Goal: Information Seeking & Learning: Learn about a topic

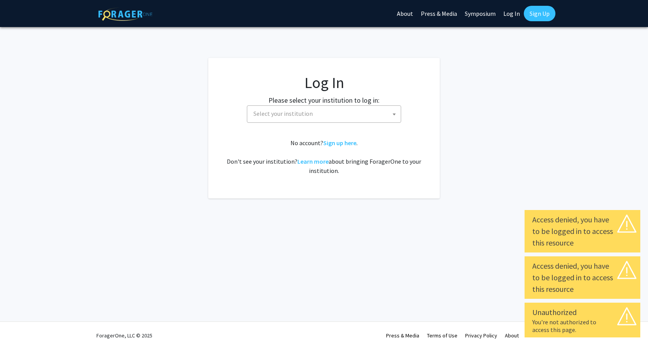
select select
click at [282, 115] on span "Select your institution" at bounding box center [282, 114] width 59 height 8
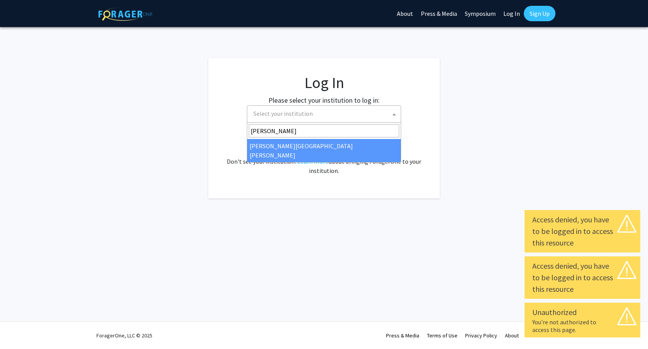
type input "john"
select select "1"
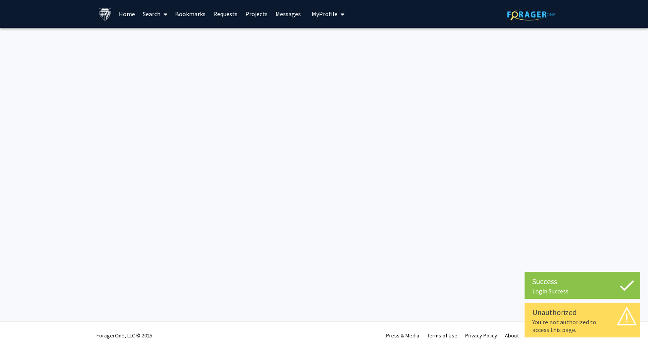
click at [559, 316] on div "Unauthorized" at bounding box center [582, 312] width 100 height 12
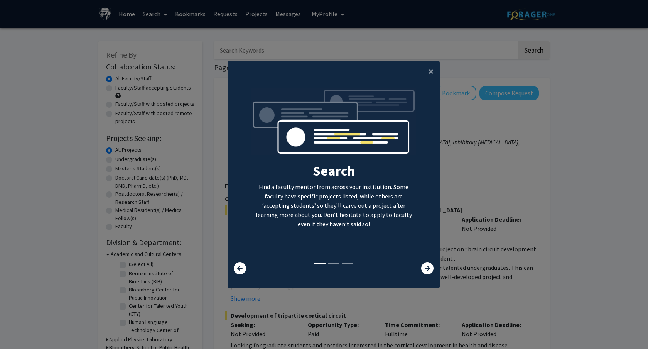
drag, startPoint x: 250, startPoint y: 185, endPoint x: 366, endPoint y: 233, distance: 125.7
click at [366, 233] on div "Search Find a faculty mentor from across your institution. Some faculty have sp…" at bounding box center [334, 175] width 176 height 174
click at [377, 224] on p "Find a faculty mentor from across your institution. Some faculty have specific …" at bounding box center [333, 205] width 165 height 46
click at [310, 207] on p "Find a faculty mentor from across your institution. Some faculty have specific …" at bounding box center [333, 205] width 165 height 46
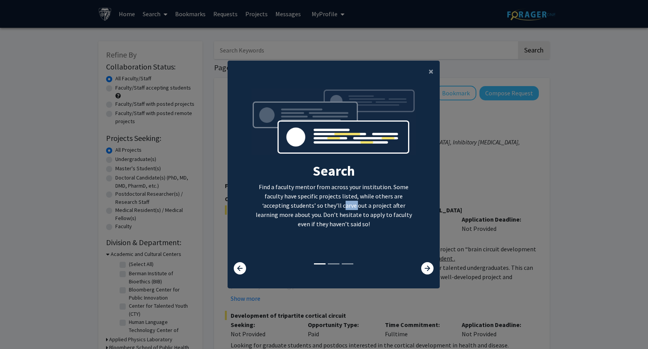
click at [310, 207] on p "Find a faculty mentor from across your institution. Some faculty have specific …" at bounding box center [333, 205] width 165 height 46
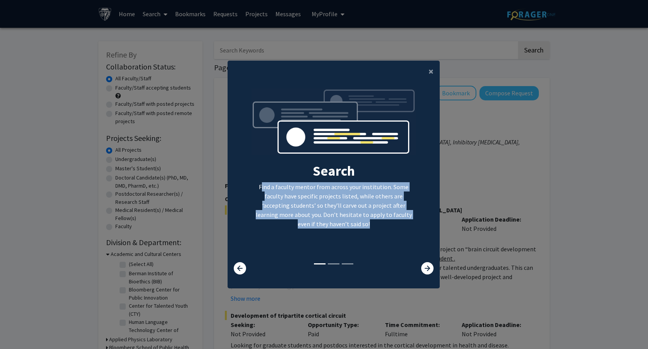
click at [362, 214] on p "Find a faculty mentor from across your institution. Some faculty have specific …" at bounding box center [333, 205] width 165 height 46
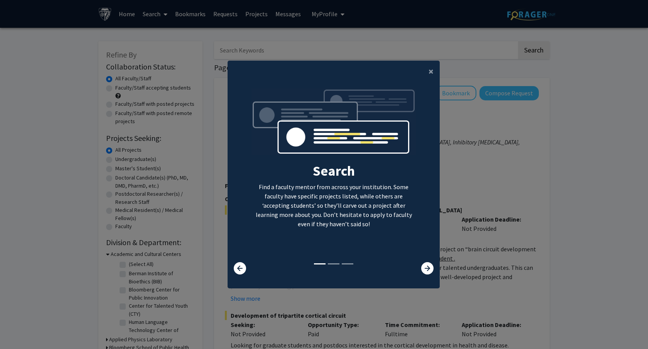
drag, startPoint x: 249, startPoint y: 178, endPoint x: 362, endPoint y: 226, distance: 123.5
click at [362, 226] on div "Search Find a faculty mentor from across your institution. Some faculty have sp…" at bounding box center [334, 175] width 176 height 174
click at [362, 226] on p "Find a faculty mentor from across your institution. Some faculty have specific …" at bounding box center [333, 205] width 165 height 46
drag, startPoint x: 243, startPoint y: 182, endPoint x: 362, endPoint y: 227, distance: 126.8
click at [362, 227] on div "Search Find a faculty mentor from across your institution. Some faculty have sp…" at bounding box center [333, 175] width 211 height 174
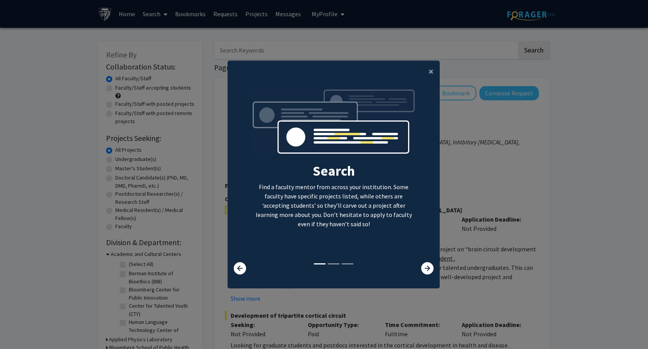
click at [362, 227] on p "Find a faculty mentor from across your institution. Some faculty have specific …" at bounding box center [333, 205] width 165 height 46
drag, startPoint x: 249, startPoint y: 185, endPoint x: 346, endPoint y: 220, distance: 102.7
click at [346, 220] on div "Search Find a faculty mentor from across your institution. Some faculty have sp…" at bounding box center [334, 175] width 176 height 174
click at [346, 220] on p "Find a faculty mentor from across your institution. Some faculty have specific …" at bounding box center [333, 205] width 165 height 46
drag, startPoint x: 251, startPoint y: 180, endPoint x: 362, endPoint y: 226, distance: 120.2
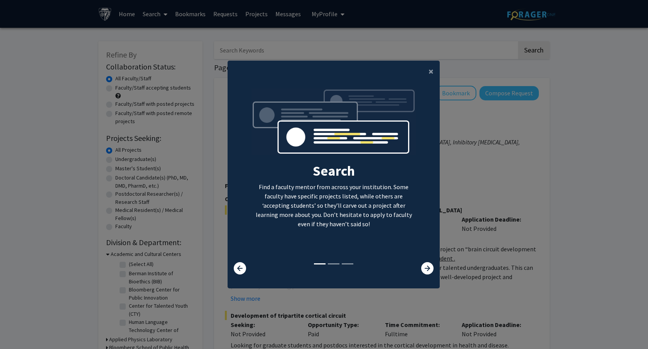
click at [362, 226] on div "Search Find a faculty mentor from across your institution. Some faculty have sp…" at bounding box center [333, 175] width 165 height 174
click at [362, 226] on p "Find a faculty mentor from across your institution. Some faculty have specific …" at bounding box center [333, 205] width 165 height 46
drag, startPoint x: 250, startPoint y: 186, endPoint x: 399, endPoint y: 241, distance: 158.7
click at [399, 241] on div "Search Find a faculty mentor from across your institution. Some faculty have sp…" at bounding box center [334, 175] width 176 height 174
click at [341, 201] on p "Find a faculty mentor from across your institution. Some faculty have specific …" at bounding box center [333, 205] width 165 height 46
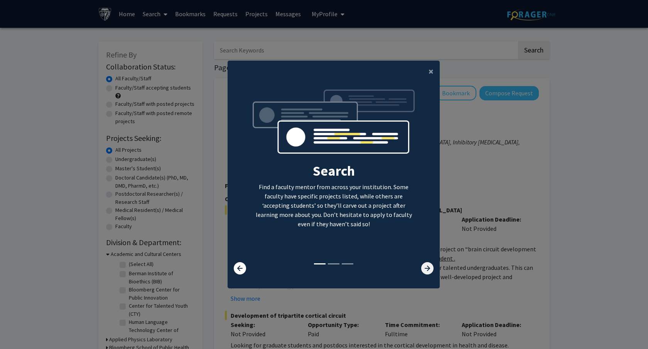
click at [424, 270] on icon at bounding box center [427, 268] width 12 height 12
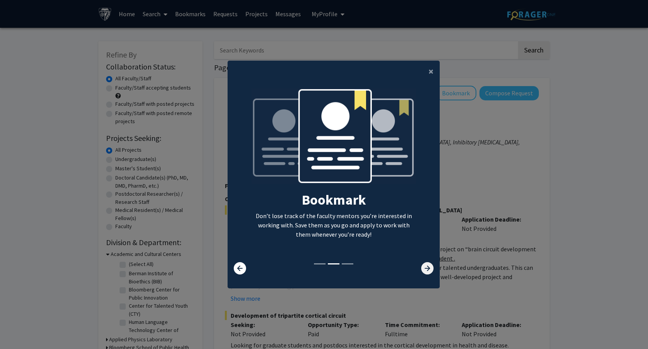
click at [424, 270] on icon at bounding box center [427, 268] width 12 height 12
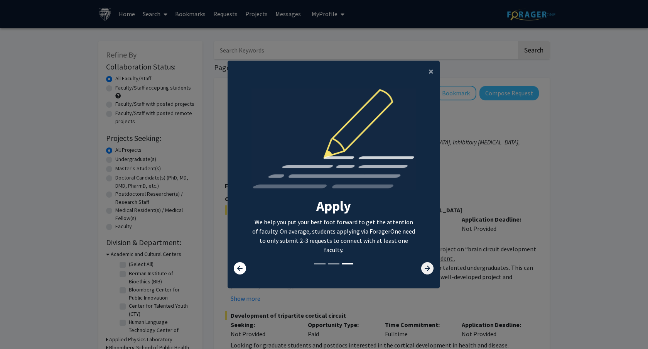
click at [424, 270] on icon at bounding box center [427, 268] width 12 height 12
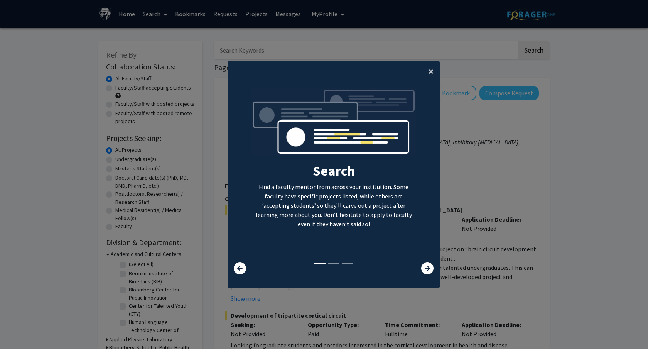
click at [433, 71] on span "×" at bounding box center [430, 71] width 5 height 12
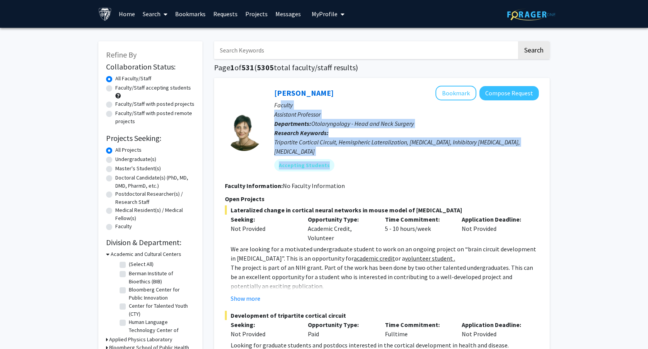
drag, startPoint x: 280, startPoint y: 101, endPoint x: 440, endPoint y: 166, distance: 172.3
click at [440, 166] on div "Tara Deemyad Bookmark Compose Request Faculty Assistant Professor Departments: …" at bounding box center [400, 131] width 275 height 91
click at [507, 181] on section "Faculty Information: No Faculty Information" at bounding box center [382, 185] width 314 height 9
drag, startPoint x: 223, startPoint y: 175, endPoint x: 339, endPoint y: 224, distance: 125.5
click at [339, 224] on div "Tara Deemyad Bookmark Compose Request Faculty Assistant Professor Departments: …" at bounding box center [381, 242] width 335 height 329
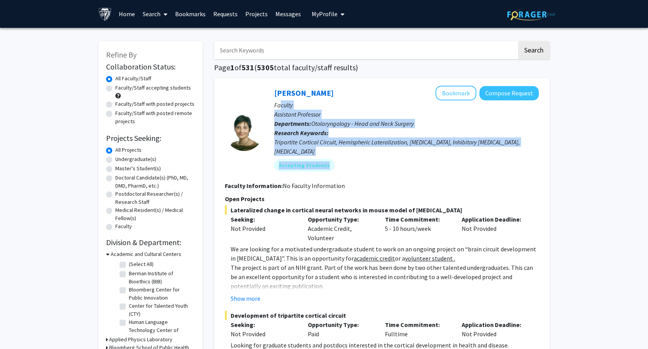
click at [441, 224] on div "Time Commitment: 5 - 10 hours/week" at bounding box center [417, 228] width 77 height 28
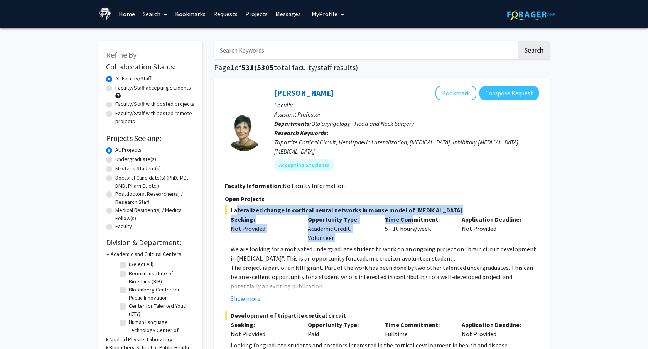
drag, startPoint x: 228, startPoint y: 201, endPoint x: 412, endPoint y: 207, distance: 184.0
click at [412, 207] on div "Lateralized change in cortical neural networks in mouse model of autism Seeking…" at bounding box center [382, 254] width 314 height 98
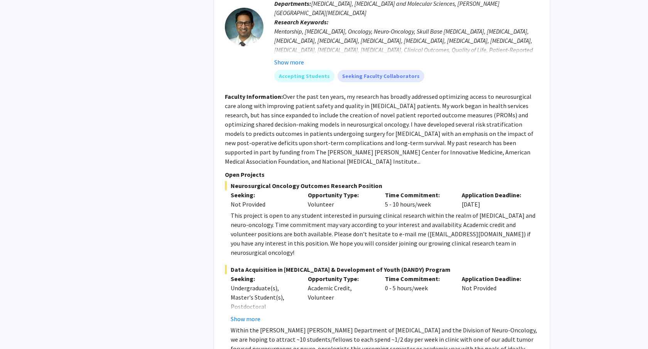
scroll to position [770, 0]
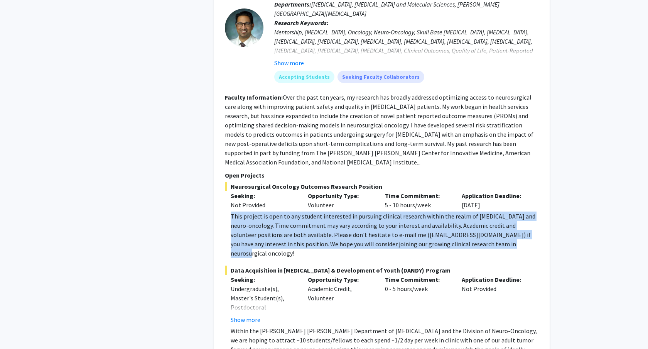
drag, startPoint x: 228, startPoint y: 193, endPoint x: 495, endPoint y: 227, distance: 269.4
click at [495, 227] on fg-read-more "This project is open to any student interested in pursuing clinical research wi…" at bounding box center [382, 234] width 314 height 46
click at [495, 227] on div "This project is open to any student interested in pursuing clinical research wi…" at bounding box center [385, 234] width 308 height 46
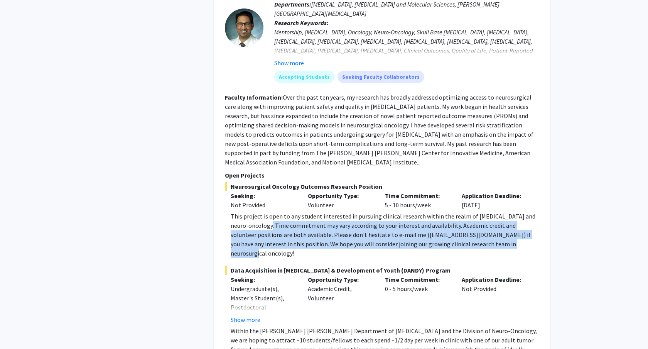
drag, startPoint x: 257, startPoint y: 205, endPoint x: 509, endPoint y: 223, distance: 252.1
click at [509, 223] on div "This project is open to any student interested in pursuing clinical research wi…" at bounding box center [385, 234] width 308 height 46
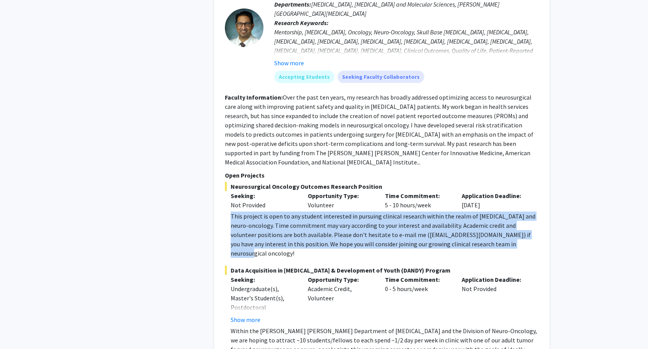
drag, startPoint x: 231, startPoint y: 199, endPoint x: 496, endPoint y: 225, distance: 265.8
click at [496, 224] on fg-read-more "This project is open to any student interested in pursuing clinical research wi…" at bounding box center [382, 234] width 314 height 46
click at [511, 226] on div "This project is open to any student interested in pursuing clinical research wi…" at bounding box center [385, 234] width 308 height 46
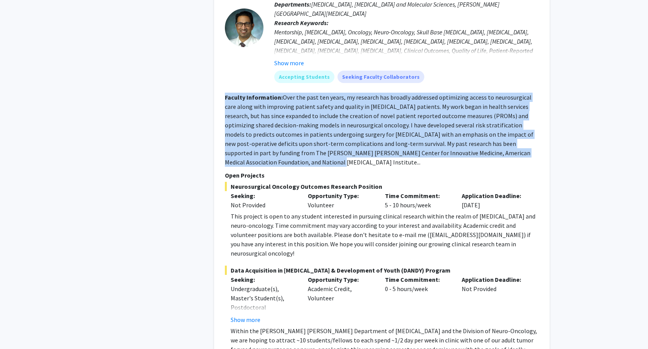
drag, startPoint x: 224, startPoint y: 87, endPoint x: 546, endPoint y: 145, distance: 326.9
click at [546, 145] on div "[PERSON_NAME] Bookmark Compose Request Faculty Assistant Professor Departments:…" at bounding box center [381, 175] width 335 height 433
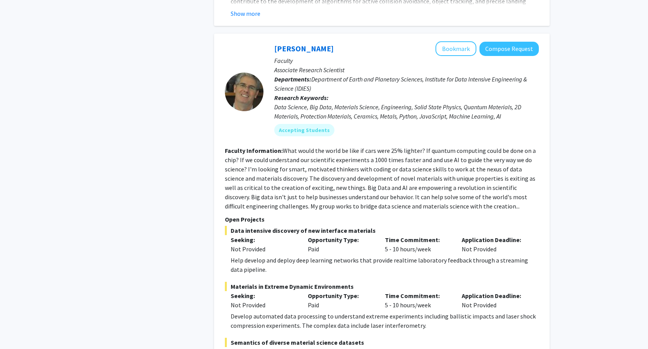
scroll to position [2274, 0]
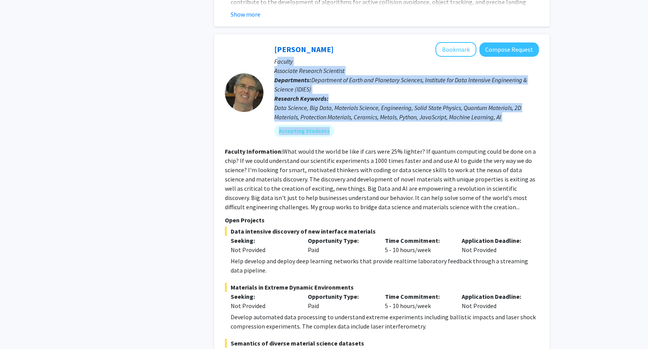
drag, startPoint x: 276, startPoint y: 26, endPoint x: 532, endPoint y: 94, distance: 265.1
click at [532, 94] on div "David Elbert Bookmark Compose Request Faculty Associate Research Scientist Depa…" at bounding box center [400, 92] width 275 height 101
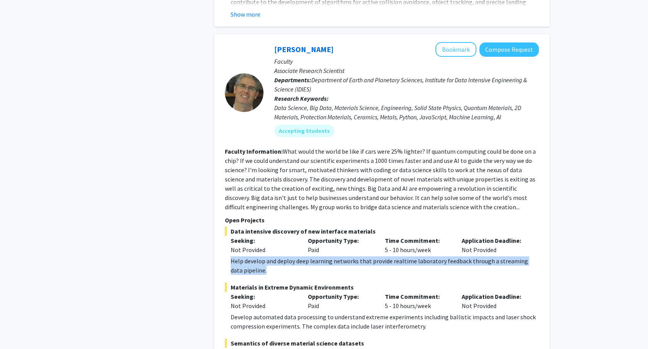
drag, startPoint x: 222, startPoint y: 225, endPoint x: 336, endPoint y: 229, distance: 113.8
click at [336, 229] on div "David Elbert Bookmark Compose Request Faculty Associate Research Scientist Depa…" at bounding box center [381, 246] width 335 height 425
click at [336, 256] on div "Help develop and deploy deep learning networks that provide realtime laboratory…" at bounding box center [385, 265] width 308 height 19
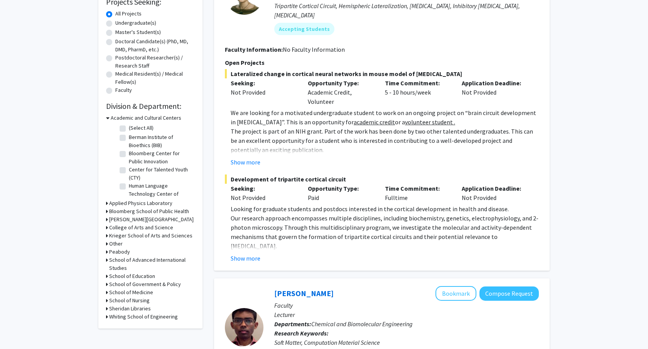
scroll to position [0, 0]
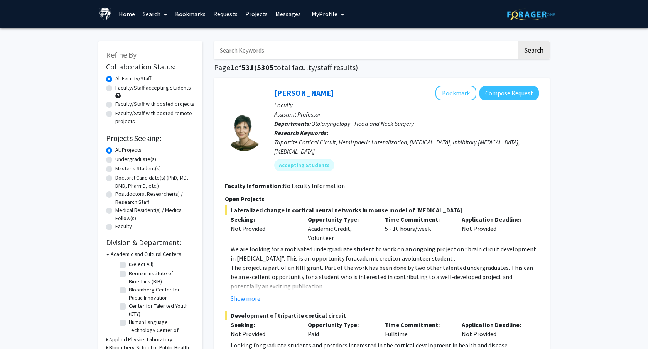
click at [115, 168] on label "Master's Student(s)" at bounding box center [137, 168] width 45 height 8
click at [115, 168] on input "Master's Student(s)" at bounding box center [117, 166] width 5 height 5
radio input "true"
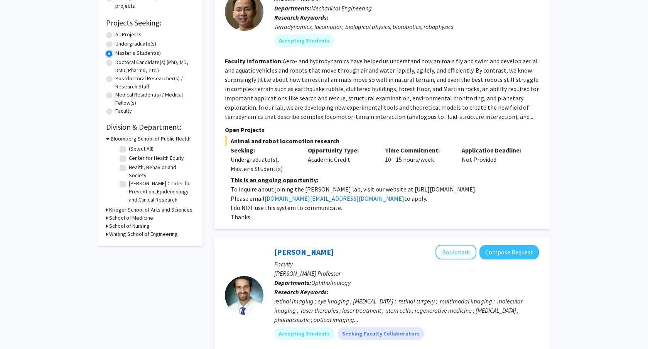
scroll to position [303, 0]
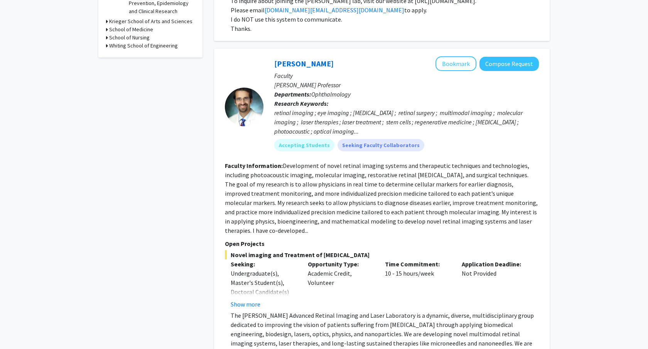
drag, startPoint x: 275, startPoint y: 113, endPoint x: 470, endPoint y: 148, distance: 198.3
click at [470, 148] on div "Yannis Paulus Bookmark Compose Request Faculty Jonas Friedenwald Professor Depa…" at bounding box center [400, 106] width 275 height 101
click at [448, 173] on fg-read-more "Development of novel retinal imaging systems and therapeutic techniques and tec…" at bounding box center [381, 198] width 313 height 72
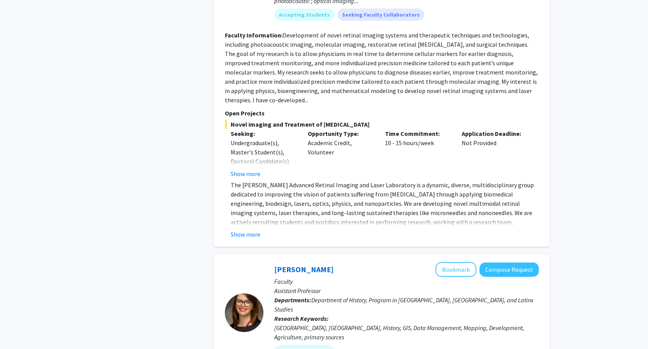
scroll to position [446, 0]
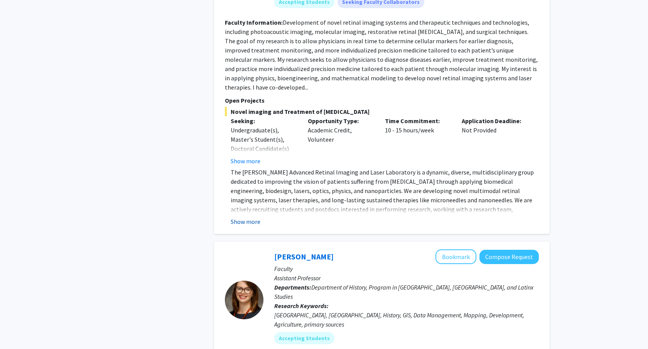
click at [238, 217] on button "Show more" at bounding box center [246, 221] width 30 height 9
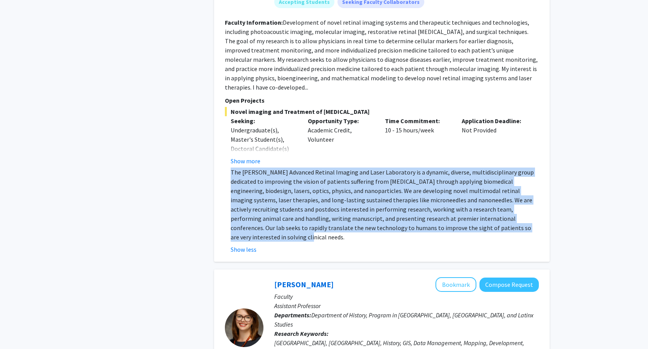
drag, startPoint x: 226, startPoint y: 164, endPoint x: 480, endPoint y: 214, distance: 258.9
click at [480, 214] on fg-read-more "The Paulus Advanced Retinal Imaging and Laser Laboratory is a dynamic, diverse,…" at bounding box center [382, 210] width 314 height 86
click at [489, 210] on p "The [PERSON_NAME] Advanced Retinal Imaging and Laser Laboratory is a dynamic, d…" at bounding box center [385, 204] width 308 height 74
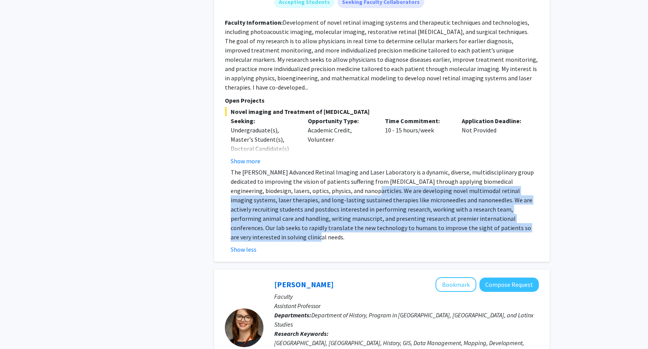
drag, startPoint x: 318, startPoint y: 183, endPoint x: 488, endPoint y: 216, distance: 172.4
click at [488, 216] on p "The [PERSON_NAME] Advanced Retinal Imaging and Laser Laboratory is a dynamic, d…" at bounding box center [385, 204] width 308 height 74
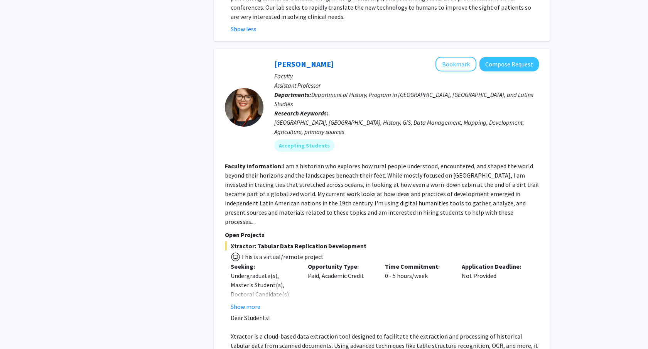
scroll to position [669, 0]
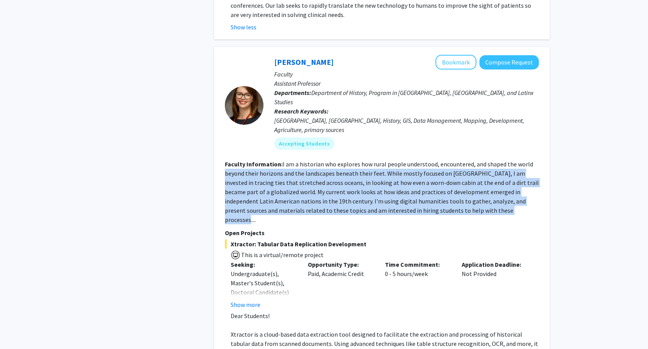
drag, startPoint x: 222, startPoint y: 143, endPoint x: 446, endPoint y: 187, distance: 229.0
click at [446, 187] on div "Casey Lurtz Bookmark Compose Request Faculty Assistant Professor Departments: D…" at bounding box center [381, 212] width 335 height 330
click at [477, 179] on fg-read-more "I am a historian who explores how rural people understood, encountered, and sha…" at bounding box center [382, 191] width 314 height 63
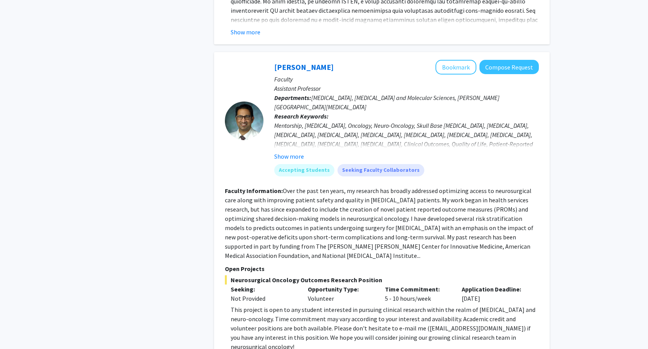
scroll to position [1307, 0]
click at [412, 185] on section "Faculty Information: Over the past ten years, my research has broadly addressed…" at bounding box center [382, 222] width 314 height 74
drag, startPoint x: 252, startPoint y: 269, endPoint x: 426, endPoint y: 273, distance: 173.6
click at [426, 304] on div "This project is open to any student interested in pursuing clinical research wi…" at bounding box center [385, 327] width 308 height 46
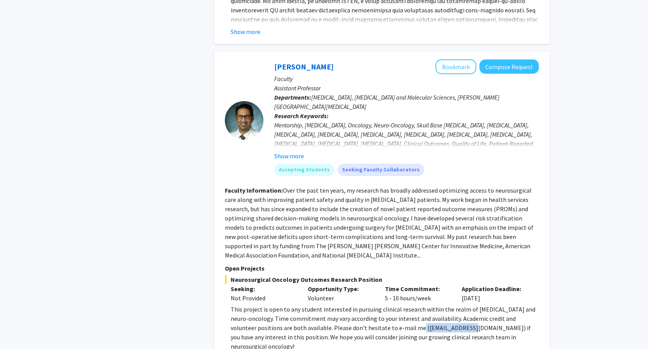
drag, startPoint x: 395, startPoint y: 272, endPoint x: 449, endPoint y: 275, distance: 53.7
click at [449, 304] on div "This project is open to any student interested in pursuing clinical research wi…" at bounding box center [385, 327] width 308 height 46
copy div "dmukher1@jhmi.edu"
click at [356, 275] on div "Neurosurgical Oncology Outcomes Research Position Seeking: Not Provided Opportu…" at bounding box center [382, 313] width 314 height 76
drag, startPoint x: 299, startPoint y: 282, endPoint x: 509, endPoint y: 285, distance: 209.4
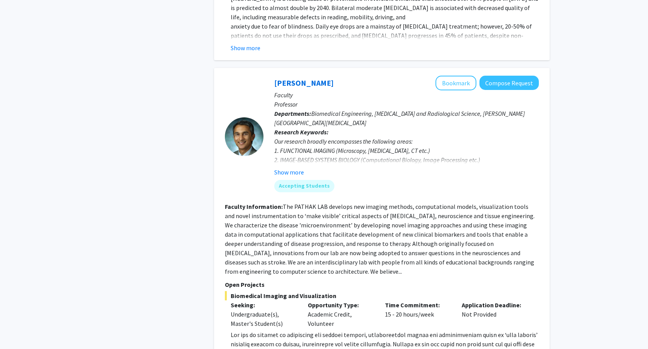
scroll to position [2542, 0]
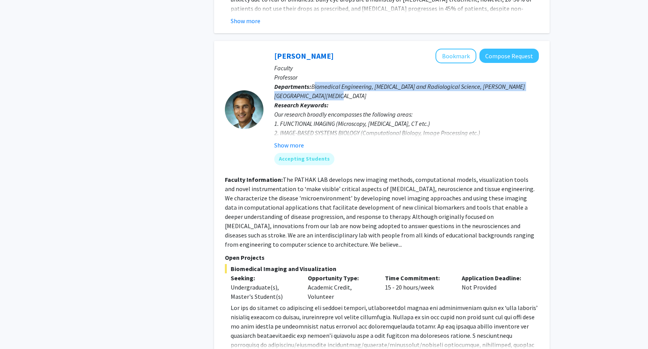
drag, startPoint x: 315, startPoint y: 23, endPoint x: 461, endPoint y: 29, distance: 145.9
click at [461, 82] on p "Departments: Biomedical Engineering, [MEDICAL_DATA] and Radiological Science, […" at bounding box center [406, 91] width 265 height 19
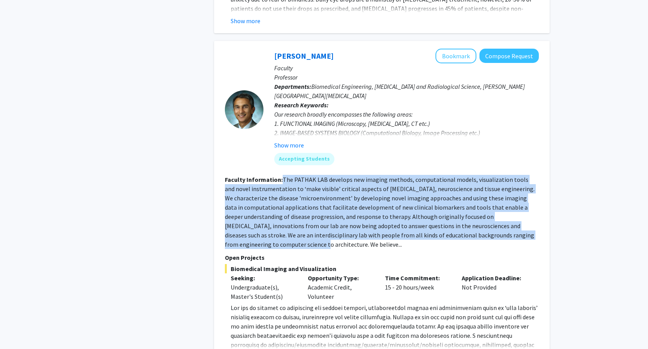
drag, startPoint x: 281, startPoint y: 113, endPoint x: 516, endPoint y: 166, distance: 239.8
click at [516, 175] on section "Faculty Information: The PATHAK LAB develops new imaging methods, computational…" at bounding box center [382, 212] width 314 height 74
click at [418, 175] on section "Faculty Information: The PATHAK LAB develops new imaging methods, computational…" at bounding box center [382, 212] width 314 height 74
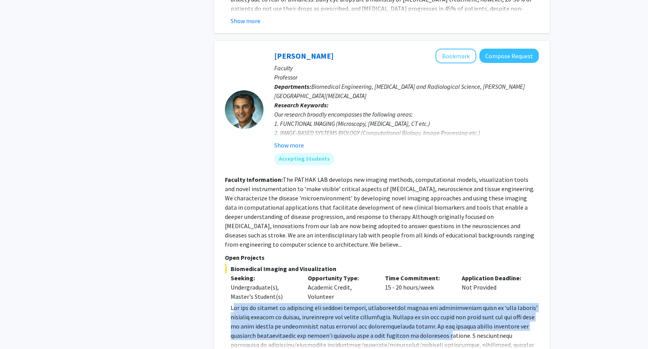
drag, startPoint x: 234, startPoint y: 242, endPoint x: 465, endPoint y: 278, distance: 234.4
click at [464, 303] on span at bounding box center [384, 348] width 307 height 91
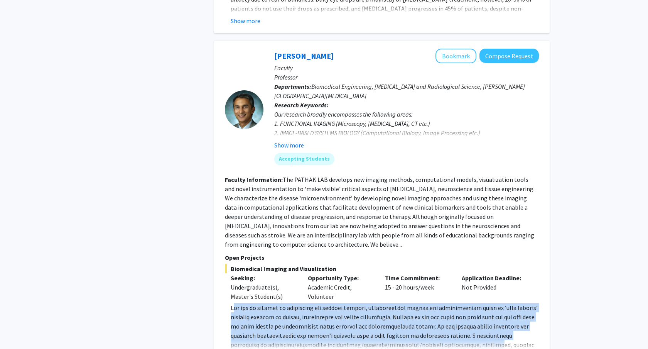
click at [397, 303] on span at bounding box center [384, 348] width 307 height 91
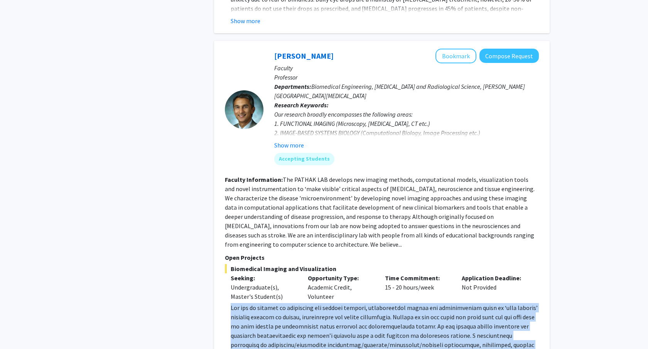
drag, startPoint x: 226, startPoint y: 241, endPoint x: 460, endPoint y: 308, distance: 243.3
click at [460, 308] on fg-read-more "[DOMAIN_NAME] ) to [PERSON_NAME] at [EMAIL_ADDRESS][DOMAIN_NAME] . Show less" at bounding box center [382, 355] width 314 height 105
click at [460, 308] on span at bounding box center [384, 348] width 307 height 91
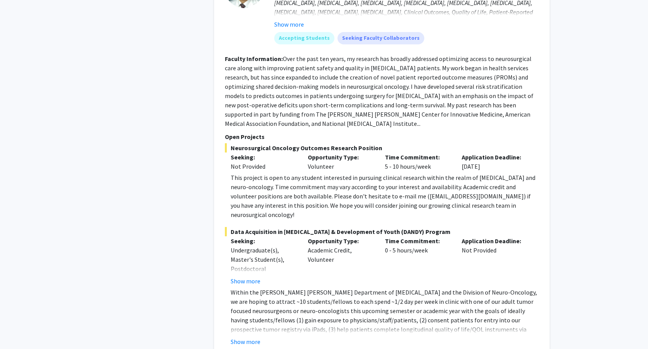
scroll to position [1412, 0]
drag, startPoint x: 230, startPoint y: 100, endPoint x: 386, endPoint y: 103, distance: 155.8
click at [386, 142] on span "Neurosurgical Oncology Outcomes Research Position" at bounding box center [382, 146] width 314 height 9
click at [369, 172] on div "This project is open to any student interested in pursuing clinical research wi…" at bounding box center [385, 195] width 308 height 46
click at [239, 286] on fg-read-more "Within the [PERSON_NAME] [PERSON_NAME] Department of [MEDICAL_DATA] and the Div…" at bounding box center [382, 315] width 314 height 59
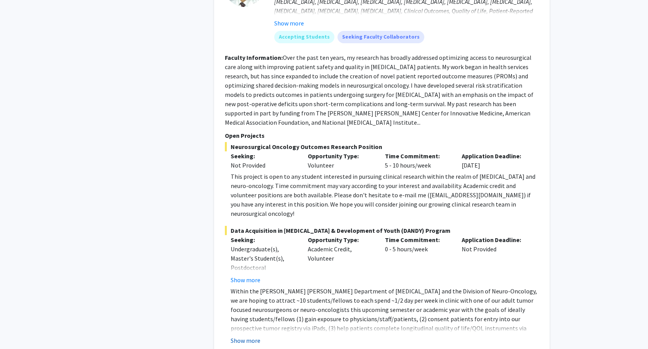
click at [245, 335] on button "Show more" at bounding box center [246, 339] width 30 height 9
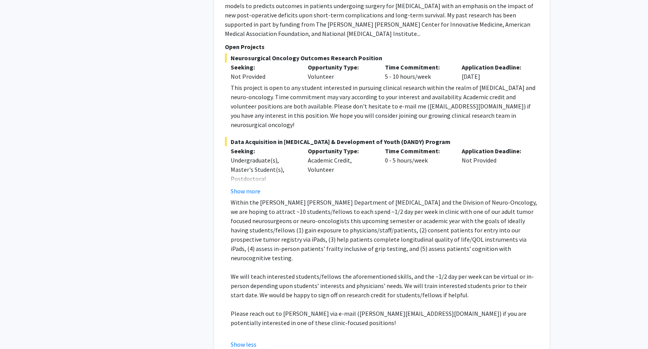
scroll to position [1455, 0]
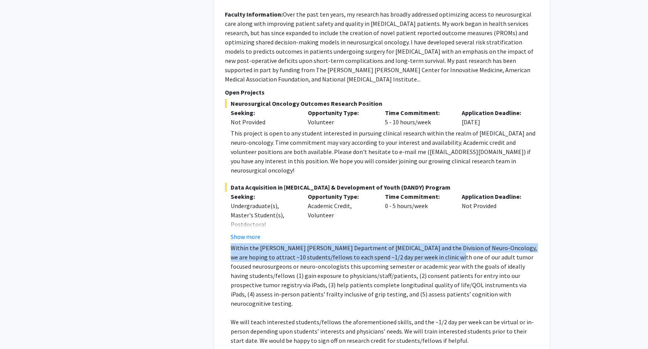
drag, startPoint x: 231, startPoint y: 189, endPoint x: 428, endPoint y: 203, distance: 198.3
click at [428, 243] on p "Within the [PERSON_NAME] [PERSON_NAME] Department of [MEDICAL_DATA] and the Div…" at bounding box center [385, 275] width 308 height 65
click at [375, 243] on p "Within the [PERSON_NAME] [PERSON_NAME] Department of [MEDICAL_DATA] and the Div…" at bounding box center [385, 275] width 308 height 65
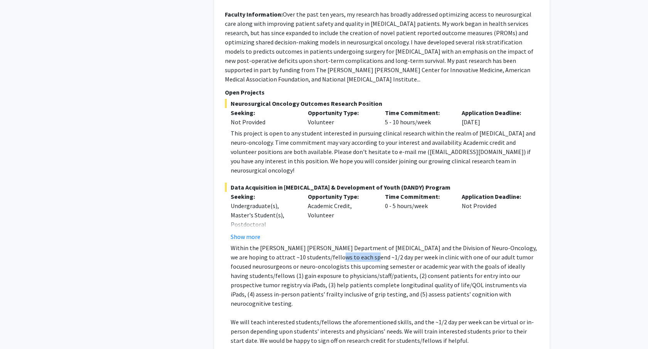
drag, startPoint x: 310, startPoint y: 204, endPoint x: 342, endPoint y: 202, distance: 31.3
click at [342, 243] on p "Within the [PERSON_NAME] [PERSON_NAME] Department of [MEDICAL_DATA] and the Div…" at bounding box center [385, 275] width 308 height 65
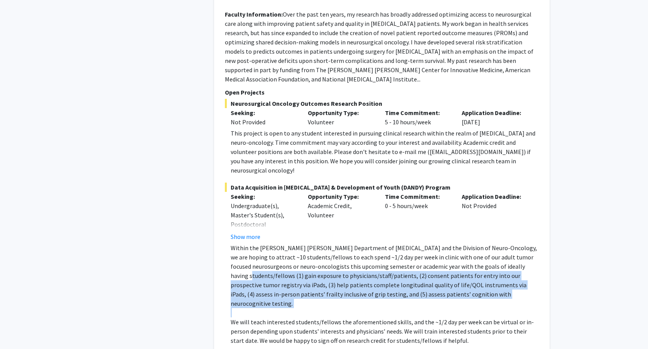
drag, startPoint x: 493, startPoint y: 211, endPoint x: 435, endPoint y: 243, distance: 66.1
click at [435, 243] on div "Within the [PERSON_NAME] [PERSON_NAME] Department of [MEDICAL_DATA] and the Div…" at bounding box center [385, 312] width 308 height 139
click at [430, 243] on p "Within the [PERSON_NAME] [PERSON_NAME] Department of [MEDICAL_DATA] and the Div…" at bounding box center [385, 275] width 308 height 65
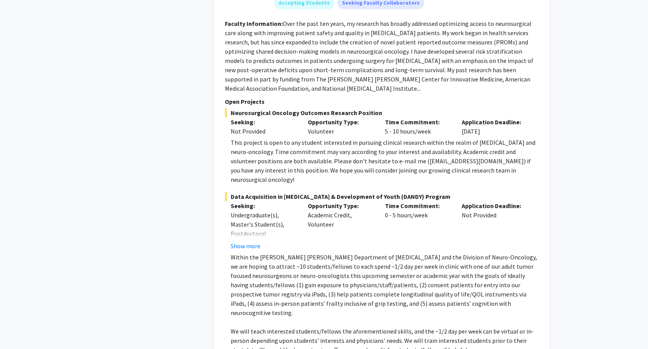
scroll to position [1448, 0]
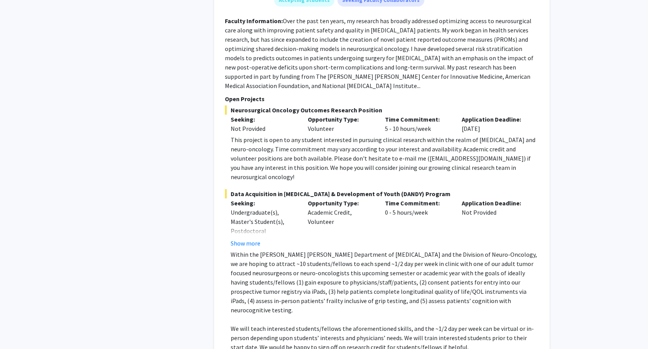
drag, startPoint x: 358, startPoint y: 302, endPoint x: 396, endPoint y: 301, distance: 37.8
click at [446, 249] on p "Within the [PERSON_NAME] [PERSON_NAME] Department of [MEDICAL_DATA] and the Div…" at bounding box center [385, 281] width 308 height 65
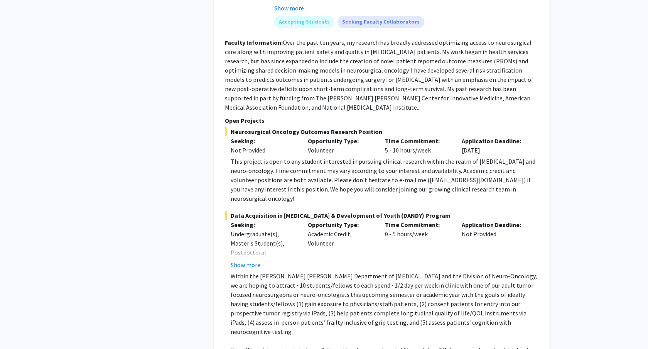
scroll to position [1426, 0]
drag, startPoint x: 234, startPoint y: 282, endPoint x: 487, endPoint y: 307, distance: 254.6
click at [424, 271] on p "Within the [PERSON_NAME] [PERSON_NAME] Department of [MEDICAL_DATA] and the Div…" at bounding box center [385, 303] width 308 height 65
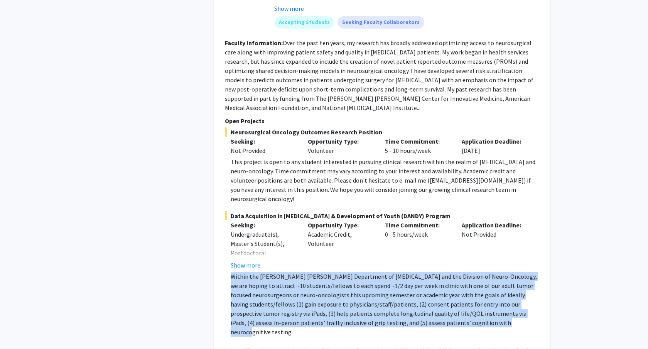
drag, startPoint x: 431, startPoint y: 263, endPoint x: 233, endPoint y: 221, distance: 202.6
click at [233, 271] on p "Within the [PERSON_NAME] [PERSON_NAME] Department of [MEDICAL_DATA] and the Div…" at bounding box center [385, 303] width 308 height 65
click at [369, 271] on p "Within the [PERSON_NAME] [PERSON_NAME] Department of [MEDICAL_DATA] and the Div…" at bounding box center [385, 303] width 308 height 65
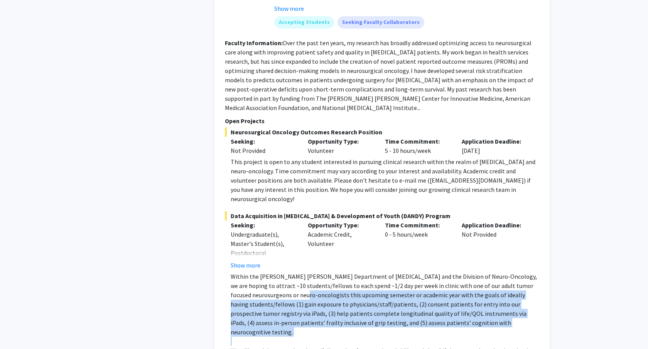
drag, startPoint x: 263, startPoint y: 236, endPoint x: 439, endPoint y: 276, distance: 180.3
click at [440, 276] on div "Within the [PERSON_NAME] [PERSON_NAME] Department of [MEDICAL_DATA] and the Div…" at bounding box center [385, 340] width 308 height 139
click at [439, 336] on p at bounding box center [385, 340] width 308 height 9
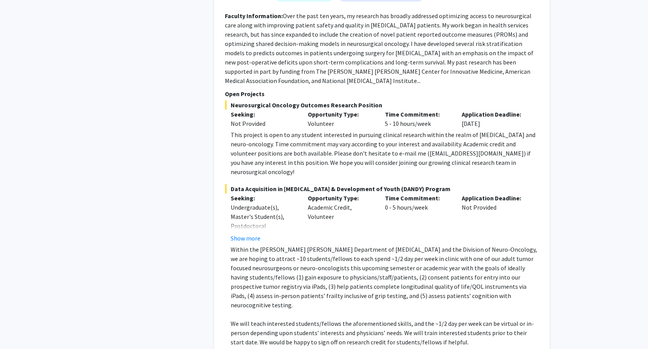
scroll to position [1457, 0]
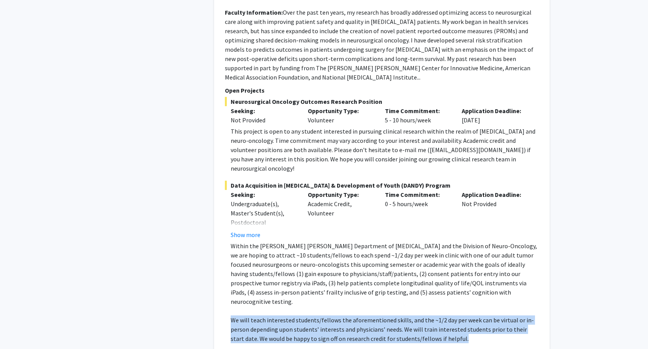
drag, startPoint x: 231, startPoint y: 253, endPoint x: 475, endPoint y: 275, distance: 245.1
click at [475, 315] on p "We will teach interested students/fellows the aforementioned skills, and the ~1…" at bounding box center [385, 329] width 308 height 28
click at [368, 315] on p "We will teach interested students/fellows the aforementioned skills, and the ~1…" at bounding box center [385, 329] width 308 height 28
drag, startPoint x: 238, startPoint y: 256, endPoint x: 451, endPoint y: 289, distance: 215.8
click at [451, 289] on div "Within the [PERSON_NAME] [PERSON_NAME] Department of [MEDICAL_DATA] and the Div…" at bounding box center [385, 310] width 308 height 139
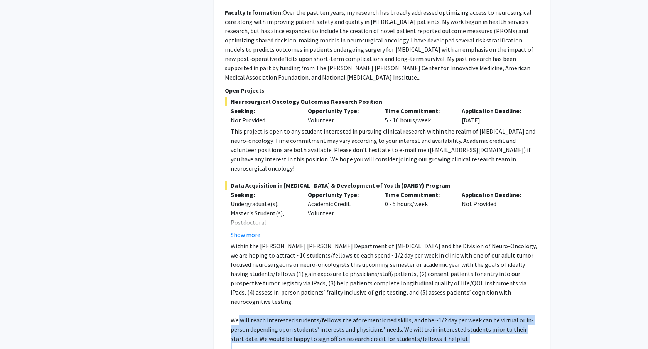
click at [377, 241] on p "Within the [PERSON_NAME] [PERSON_NAME] Department of [MEDICAL_DATA] and the Div…" at bounding box center [385, 273] width 308 height 65
drag, startPoint x: 226, startPoint y: 245, endPoint x: 484, endPoint y: 280, distance: 260.3
click at [484, 280] on fg-read-more "Within the [PERSON_NAME] [PERSON_NAME] Department of [MEDICAL_DATA] and the Div…" at bounding box center [382, 316] width 314 height 151
click at [469, 343] on p at bounding box center [385, 347] width 308 height 9
drag, startPoint x: 457, startPoint y: 275, endPoint x: 232, endPoint y: 249, distance: 226.2
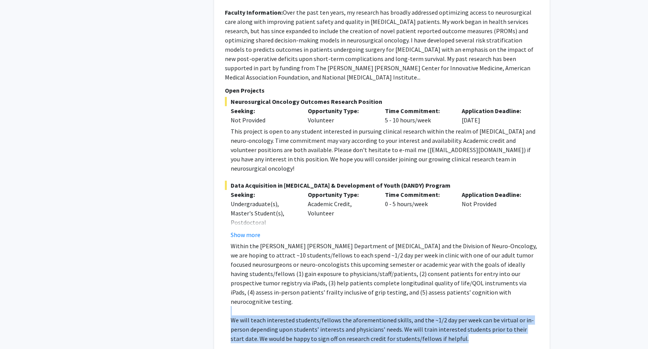
click at [232, 249] on div "Within the [PERSON_NAME] [PERSON_NAME] Department of [MEDICAL_DATA] and the Div…" at bounding box center [385, 310] width 308 height 139
click at [275, 315] on p "We will teach interested students/fellows the aforementioned skills, and the ~1…" at bounding box center [385, 329] width 308 height 28
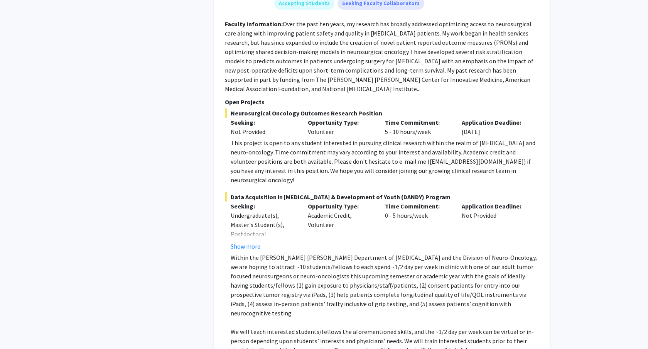
scroll to position [1445, 0]
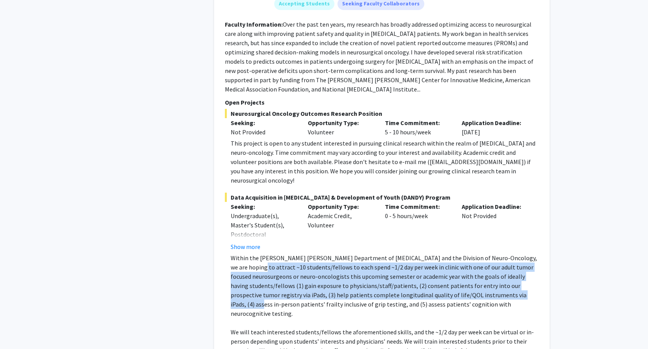
drag, startPoint x: 225, startPoint y: 208, endPoint x: 453, endPoint y: 239, distance: 230.8
click at [453, 239] on div "[PERSON_NAME] Bookmark Compose Request Faculty Assistant Professor Departments:…" at bounding box center [381, 149] width 335 height 526
click at [453, 253] on p "Within the [PERSON_NAME] [PERSON_NAME] Department of [MEDICAL_DATA] and the Div…" at bounding box center [385, 285] width 308 height 65
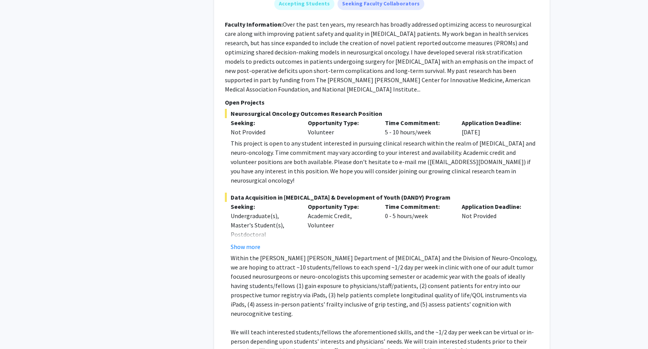
drag, startPoint x: 233, startPoint y: 141, endPoint x: 407, endPoint y: 141, distance: 174.3
click at [410, 192] on span "Data Acquisition in [MEDICAL_DATA] & Development of Youth (DANDY) Program" at bounding box center [382, 196] width 314 height 9
click at [281, 192] on span "Data Acquisition in [MEDICAL_DATA] & Development of Youth (DANDY) Program" at bounding box center [382, 196] width 314 height 9
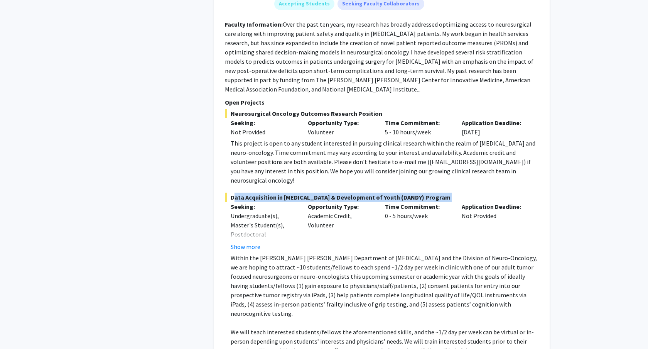
click at [281, 192] on span "Data Acquisition in [MEDICAL_DATA] & Development of Youth (DANDY) Program" at bounding box center [382, 196] width 314 height 9
copy span "Data Acquisition in [MEDICAL_DATA] & Development of Youth (DANDY) Program"
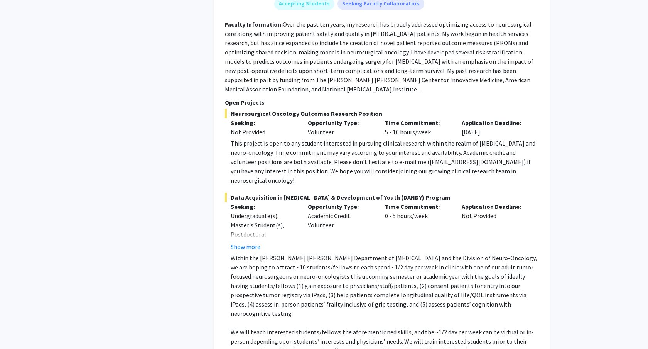
click at [269, 253] on p "Within the [PERSON_NAME] [PERSON_NAME] Department of [MEDICAL_DATA] and the Div…" at bounding box center [385, 285] width 308 height 65
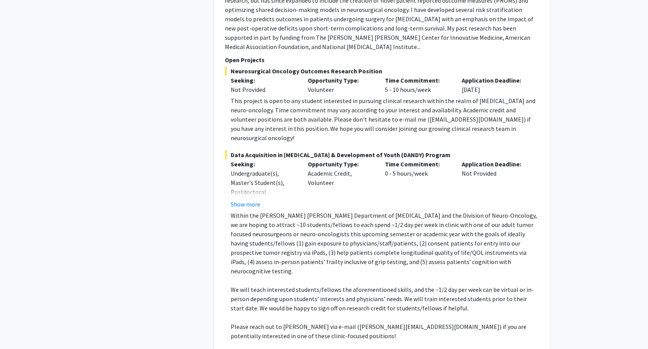
scroll to position [1500, 0]
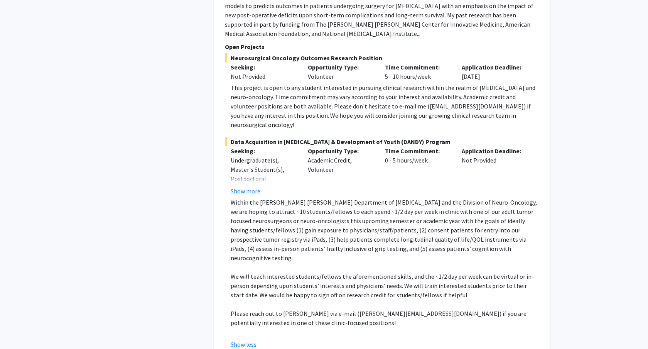
drag, startPoint x: 227, startPoint y: 110, endPoint x: 482, endPoint y: 137, distance: 255.9
click at [482, 146] on div "Seeking: Undergraduate(s), Master's Student(s), Postdoctoral Researcher(s) / Re…" at bounding box center [376, 170] width 314 height 49
click at [361, 146] on p "Opportunity Type:" at bounding box center [341, 150] width 66 height 9
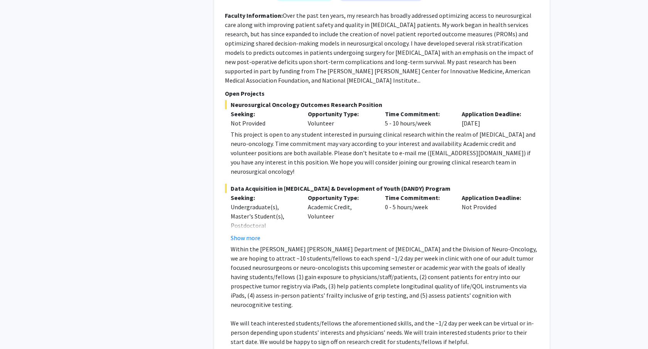
scroll to position [1452, 0]
drag, startPoint x: 231, startPoint y: 59, endPoint x: 377, endPoint y: 59, distance: 145.4
click at [377, 101] on span "Neurosurgical Oncology Outcomes Research Position" at bounding box center [382, 105] width 314 height 9
copy span "Neurosurgical Oncology Outcomes Research Position"
click at [408, 90] on p "Open Projects" at bounding box center [382, 94] width 314 height 9
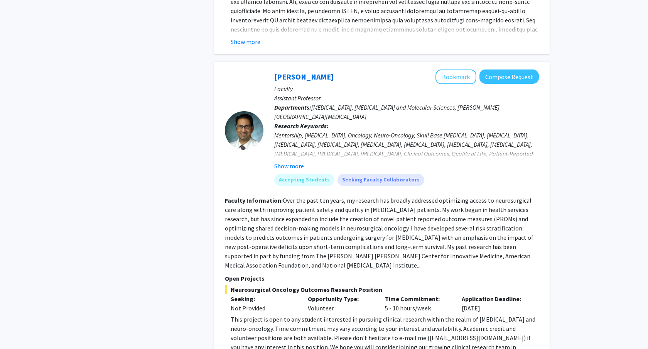
scroll to position [1270, 0]
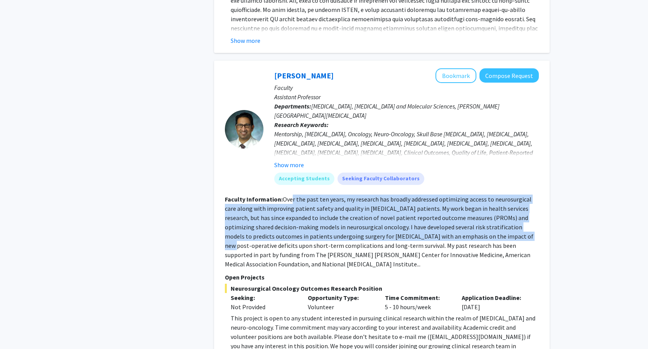
drag, startPoint x: 291, startPoint y: 159, endPoint x: 492, endPoint y: 202, distance: 204.7
click at [492, 202] on section "Faculty Information: Over the past ten years, my research has broadly addressed…" at bounding box center [382, 231] width 314 height 74
click at [374, 195] on fg-read-more "Over the past ten years, my research has broadly addressed optimizing access to…" at bounding box center [379, 231] width 308 height 72
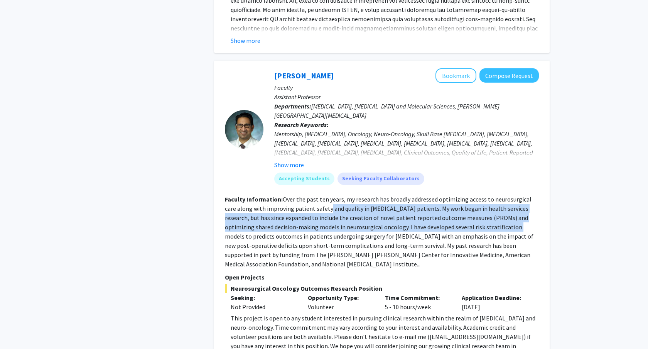
drag, startPoint x: 314, startPoint y: 172, endPoint x: 491, endPoint y: 195, distance: 178.2
click at [491, 195] on fg-read-more "Over the past ten years, my research has broadly addressed optimizing access to…" at bounding box center [379, 231] width 308 height 72
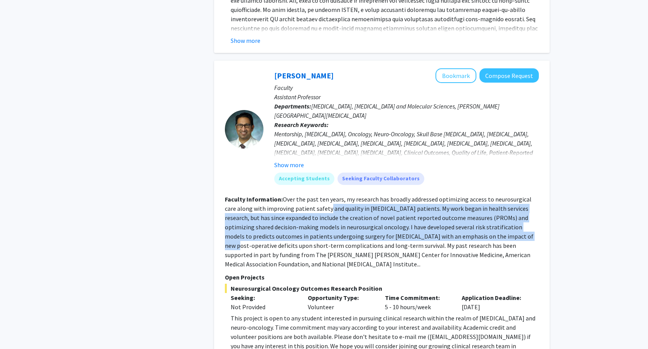
click at [491, 195] on fg-read-more "Over the past ten years, my research has broadly addressed optimizing access to…" at bounding box center [379, 231] width 308 height 72
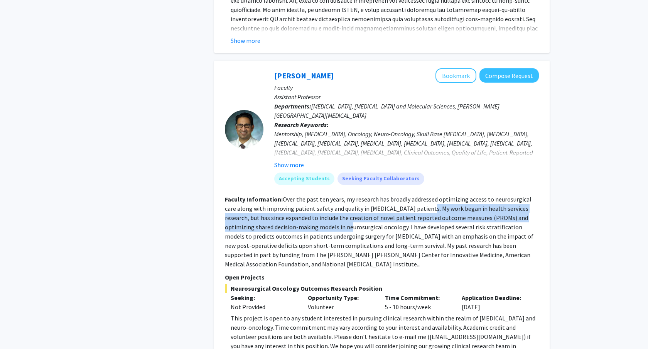
drag, startPoint x: 409, startPoint y: 172, endPoint x: 315, endPoint y: 186, distance: 95.2
click at [315, 195] on fg-read-more "Over the past ten years, my research has broadly addressed optimizing access to…" at bounding box center [379, 231] width 308 height 72
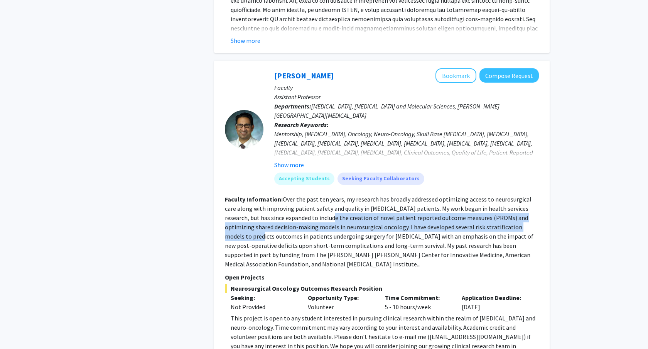
drag, startPoint x: 304, startPoint y: 179, endPoint x: 512, endPoint y: 192, distance: 208.6
click at [512, 195] on fg-read-more "Over the past ten years, my research has broadly addressed optimizing access to…" at bounding box center [379, 231] width 308 height 72
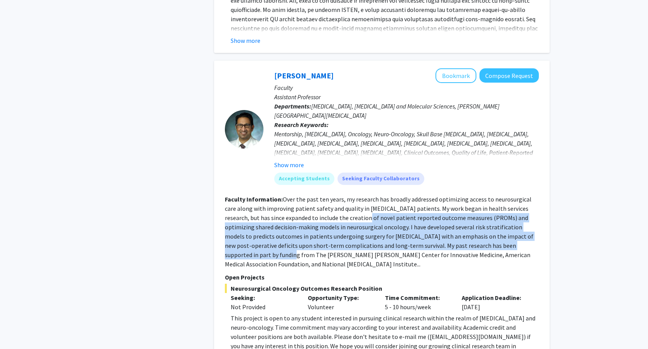
drag, startPoint x: 341, startPoint y: 179, endPoint x: 519, endPoint y: 210, distance: 180.8
click at [519, 210] on fg-read-more "Over the past ten years, my research has broadly addressed optimizing access to…" at bounding box center [379, 231] width 308 height 72
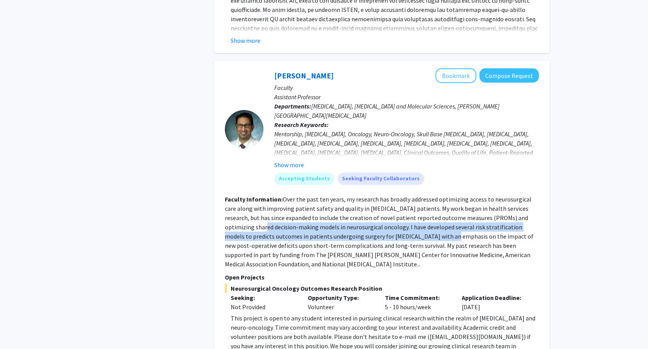
drag, startPoint x: 225, startPoint y: 189, endPoint x: 410, endPoint y: 199, distance: 185.7
click at [410, 199] on fg-read-more "Over the past ten years, my research has broadly addressed optimizing access to…" at bounding box center [379, 231] width 308 height 72
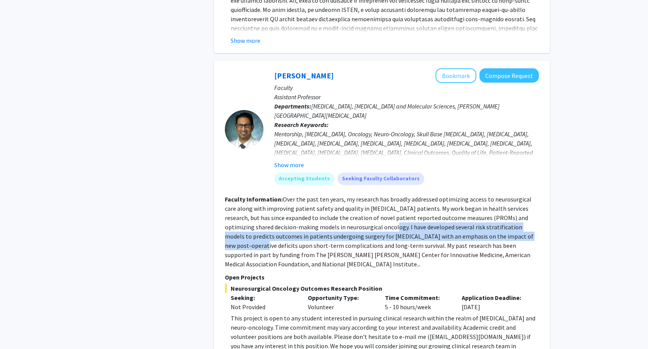
drag, startPoint x: 354, startPoint y: 189, endPoint x: 516, endPoint y: 199, distance: 162.3
click at [516, 199] on fg-read-more "Over the past ten years, my research has broadly addressed optimizing access to…" at bounding box center [379, 231] width 308 height 72
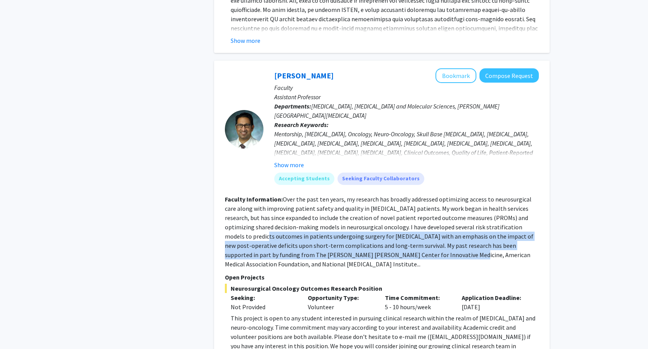
drag, startPoint x: 223, startPoint y: 199, endPoint x: 382, endPoint y: 214, distance: 159.5
click at [382, 214] on div "[PERSON_NAME] Bookmark Compose Request Faculty Assistant Professor Departments:…" at bounding box center [381, 324] width 335 height 526
click at [382, 214] on fg-read-more "Over the past ten years, my research has broadly addressed optimizing access to…" at bounding box center [379, 231] width 308 height 72
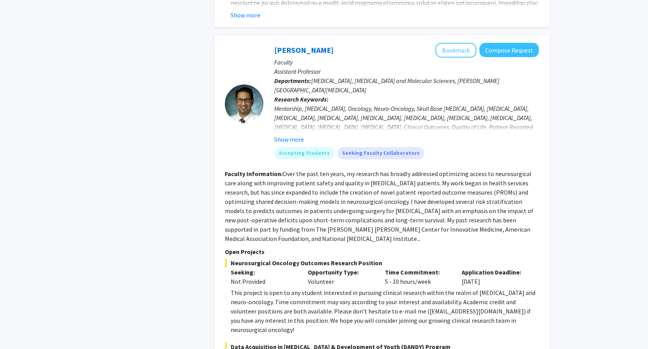
scroll to position [1309, 0]
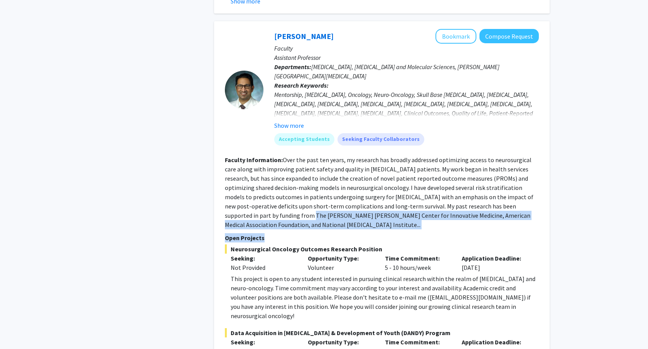
drag, startPoint x: 227, startPoint y: 179, endPoint x: 499, endPoint y: 187, distance: 272.0
click at [499, 187] on fg-search-faculty "[PERSON_NAME] Bookmark Compose Request Faculty Assistant Professor Departments:…" at bounding box center [382, 284] width 314 height 511
click at [499, 233] on p "Open Projects" at bounding box center [382, 237] width 314 height 9
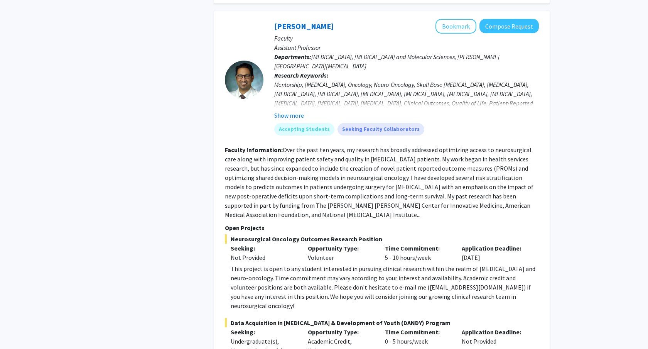
scroll to position [1325, 0]
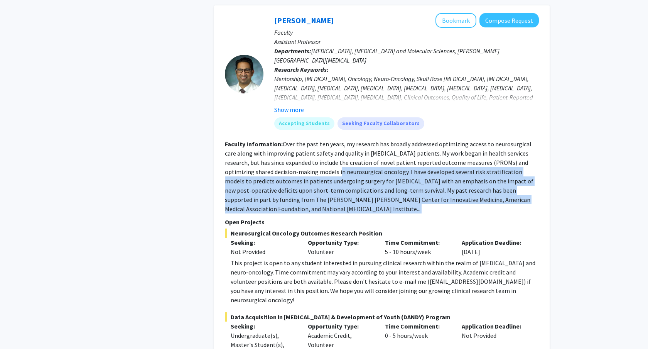
drag, startPoint x: 300, startPoint y: 131, endPoint x: 461, endPoint y: 180, distance: 168.2
click at [461, 180] on fg-search-faculty "[PERSON_NAME] Bookmark Compose Request Faculty Assistant Professor Departments:…" at bounding box center [382, 268] width 314 height 511
click at [461, 217] on p "Open Projects" at bounding box center [382, 221] width 314 height 9
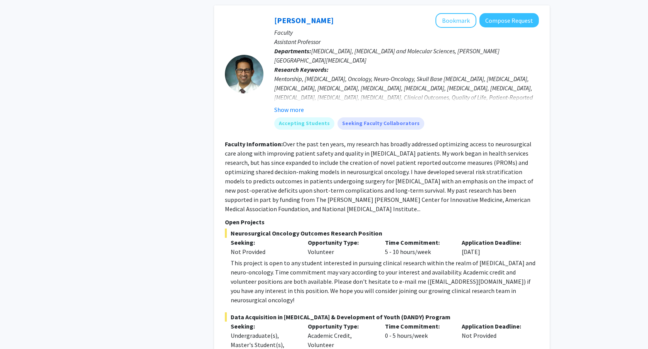
scroll to position [1375, 0]
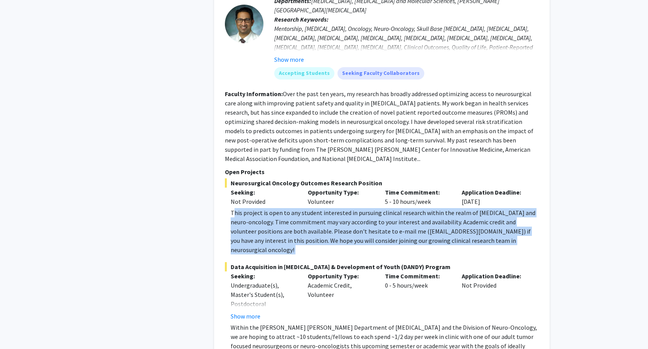
drag, startPoint x: 234, startPoint y: 162, endPoint x: 484, endPoint y: 201, distance: 252.6
click at [484, 201] on fg-project-list "Neurosurgical Oncology Outcomes Research Position Seeking: Not Provided Opportu…" at bounding box center [382, 325] width 314 height 295
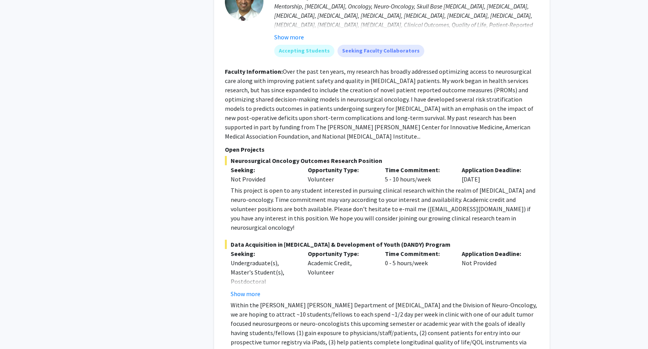
scroll to position [1413, 0]
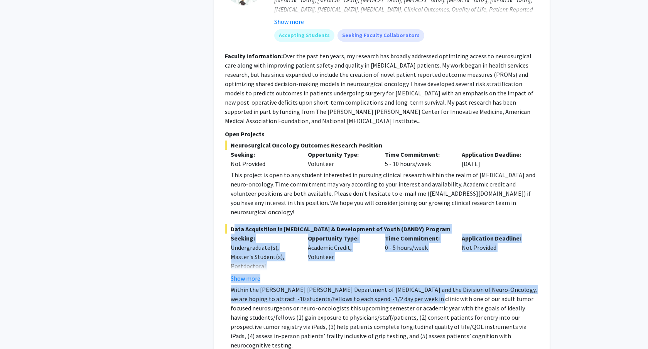
drag, startPoint x: 228, startPoint y: 168, endPoint x: 422, endPoint y: 253, distance: 211.3
click at [422, 253] on div "Data Acquisition in [GEOGRAPHIC_DATA] & Development of Youth (DANDY) Program Se…" at bounding box center [382, 330] width 314 height 212
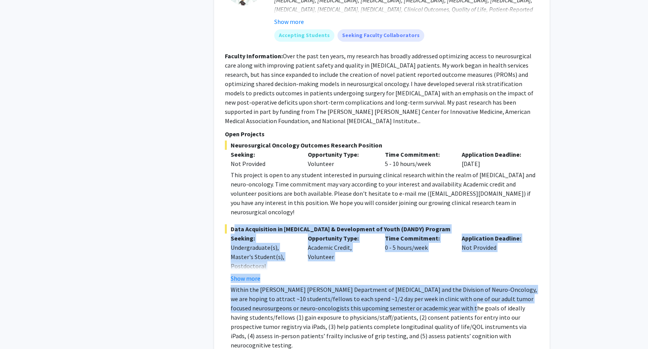
click at [422, 285] on p "Within the [PERSON_NAME] [PERSON_NAME] Department of [MEDICAL_DATA] and the Div…" at bounding box center [385, 317] width 308 height 65
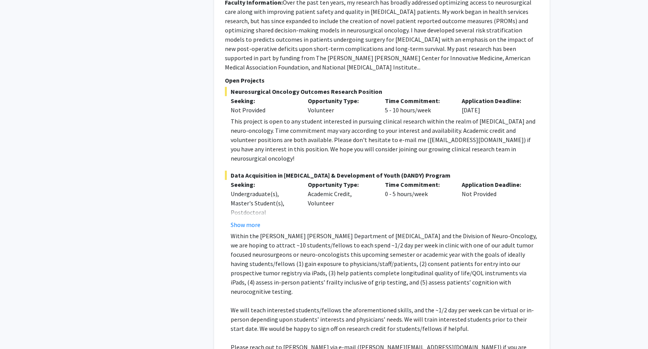
scroll to position [1479, 0]
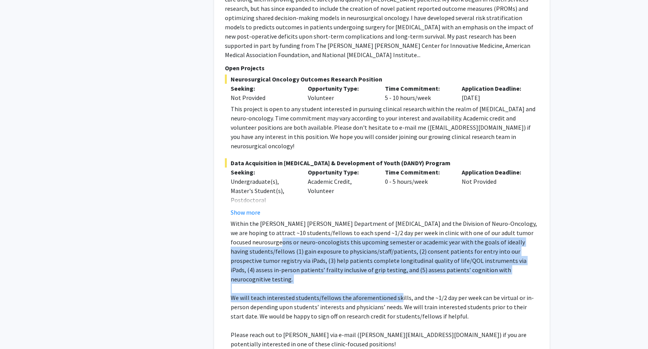
drag, startPoint x: 240, startPoint y: 183, endPoint x: 410, endPoint y: 235, distance: 177.8
click at [410, 235] on div "Within the [PERSON_NAME] [PERSON_NAME] Department of [MEDICAL_DATA] and the Div…" at bounding box center [385, 288] width 308 height 139
click at [433, 219] on p "Within the [PERSON_NAME] [PERSON_NAME] Department of [MEDICAL_DATA] and the Div…" at bounding box center [385, 251] width 308 height 65
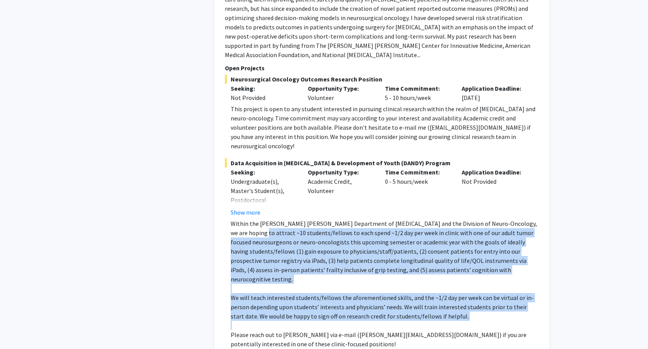
drag, startPoint x: 232, startPoint y: 176, endPoint x: 435, endPoint y: 265, distance: 222.1
click at [435, 265] on div "Within the [PERSON_NAME] [PERSON_NAME] Department of [MEDICAL_DATA] and the Div…" at bounding box center [385, 288] width 308 height 139
click at [321, 293] on p "We will teach interested students/fellows the aforementioned skills, and the ~1…" at bounding box center [385, 307] width 308 height 28
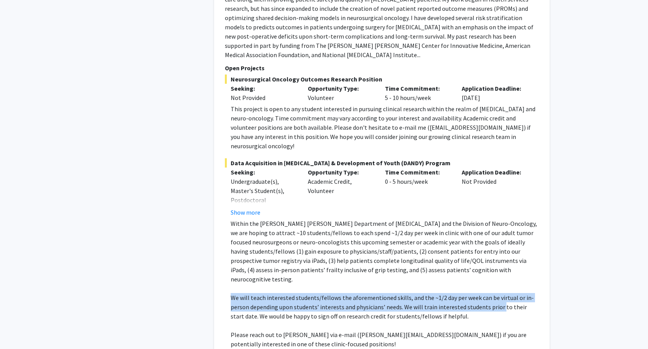
drag, startPoint x: 233, startPoint y: 230, endPoint x: 521, endPoint y: 249, distance: 289.1
click at [521, 293] on p "We will teach interested students/fellows the aforementioned skills, and the ~1…" at bounding box center [385, 307] width 308 height 28
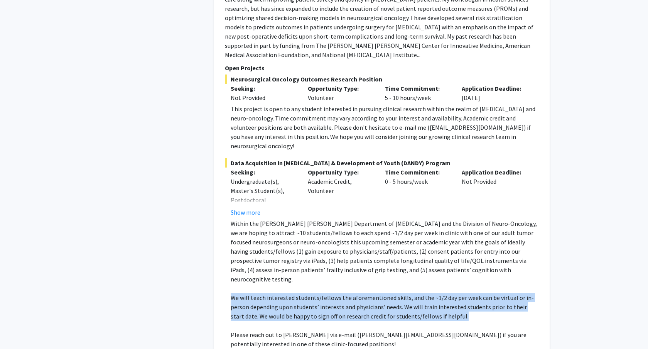
click at [521, 293] on p "We will teach interested students/fellows the aforementioned skills, and the ~1…" at bounding box center [385, 307] width 308 height 28
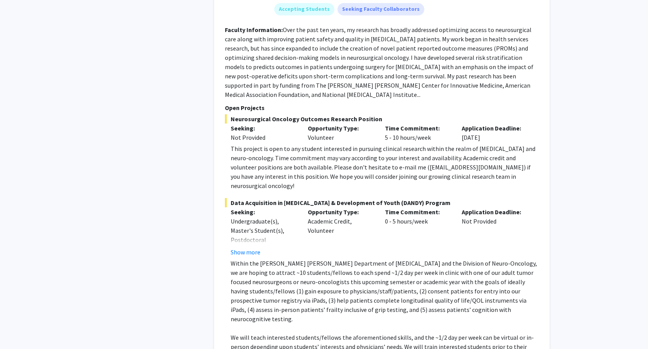
scroll to position [1439, 0]
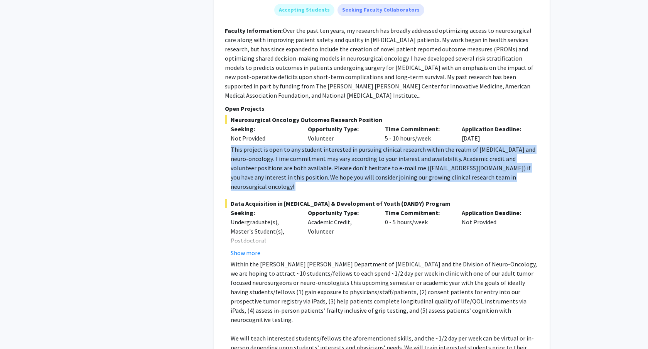
drag, startPoint x: 224, startPoint y: 101, endPoint x: 440, endPoint y: 138, distance: 218.9
click at [440, 138] on fg-project-list "Neurosurgical Oncology Outcomes Research Position Seeking: Not Provided Opportu…" at bounding box center [382, 262] width 314 height 295
click at [312, 145] on div "This project is open to any student interested in pursuing clinical research wi…" at bounding box center [385, 168] width 308 height 46
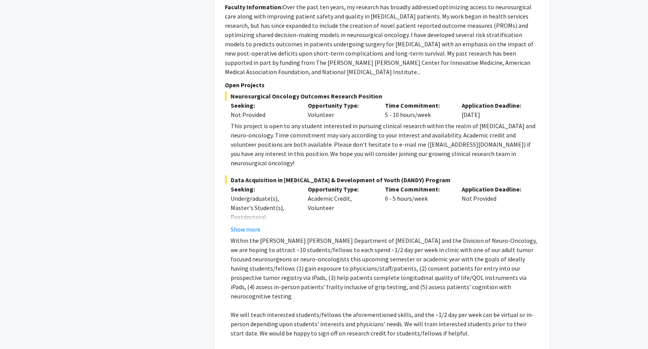
scroll to position [1468, 0]
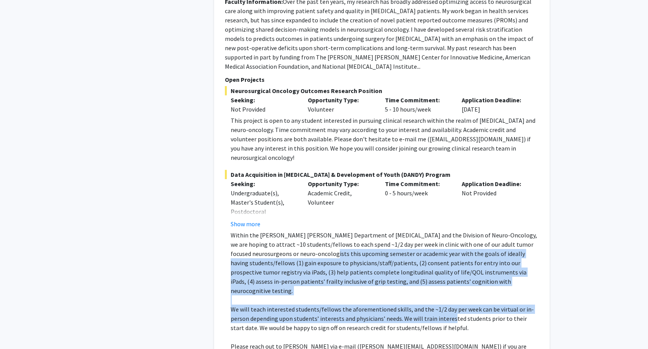
drag, startPoint x: 293, startPoint y: 201, endPoint x: 453, endPoint y: 252, distance: 168.9
click at [453, 252] on div "Within the [PERSON_NAME] [PERSON_NAME] Department of [MEDICAL_DATA] and the Div…" at bounding box center [385, 299] width 308 height 139
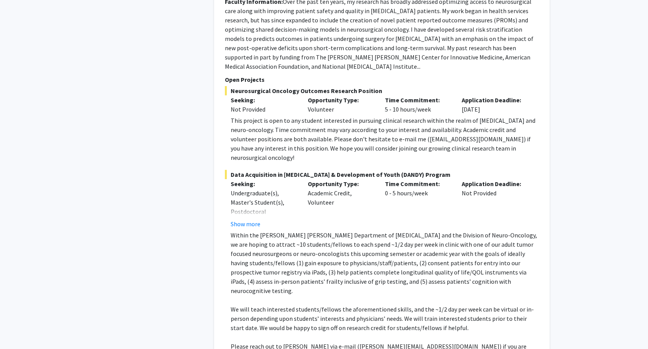
click at [502, 304] on p "We will teach interested students/fellows the aforementioned skills, and the ~1…" at bounding box center [385, 318] width 308 height 28
click at [424, 230] on p "Within the [PERSON_NAME] [PERSON_NAME] Department of [MEDICAL_DATA] and the Div…" at bounding box center [385, 262] width 308 height 65
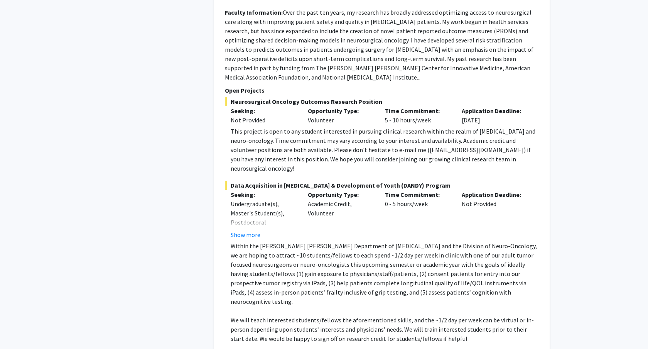
scroll to position [1453, 0]
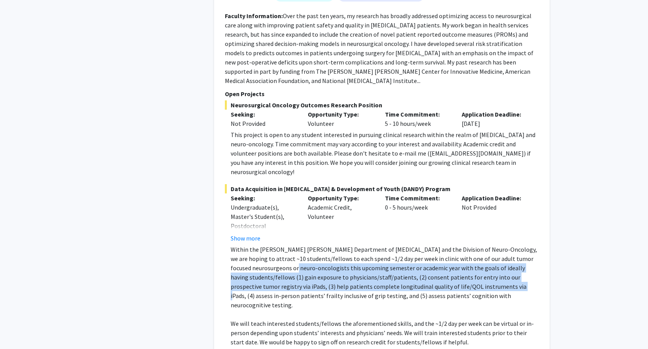
drag, startPoint x: 256, startPoint y: 210, endPoint x: 436, endPoint y: 236, distance: 182.0
click at [436, 244] on p "Within the [PERSON_NAME] [PERSON_NAME] Department of [MEDICAL_DATA] and the Div…" at bounding box center [385, 276] width 308 height 65
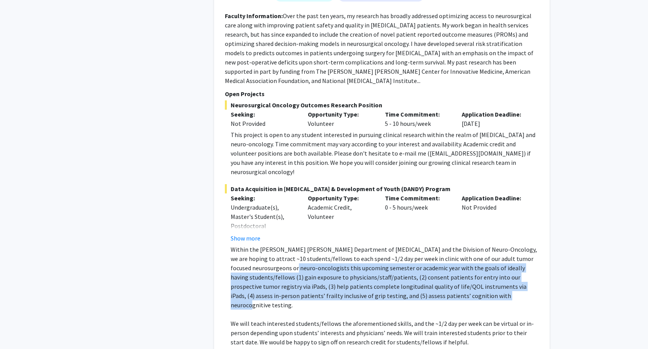
click at [436, 244] on p "Within the [PERSON_NAME] [PERSON_NAME] Department of [MEDICAL_DATA] and the Div…" at bounding box center [385, 276] width 308 height 65
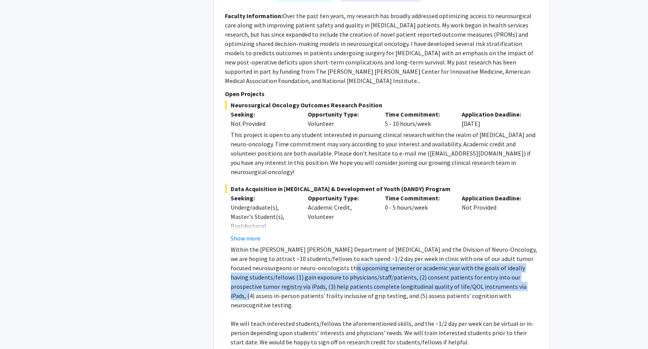
drag, startPoint x: 312, startPoint y: 214, endPoint x: 439, endPoint y: 233, distance: 128.7
click at [439, 244] on p "Within the [PERSON_NAME] [PERSON_NAME] Department of [MEDICAL_DATA] and the Div…" at bounding box center [385, 276] width 308 height 65
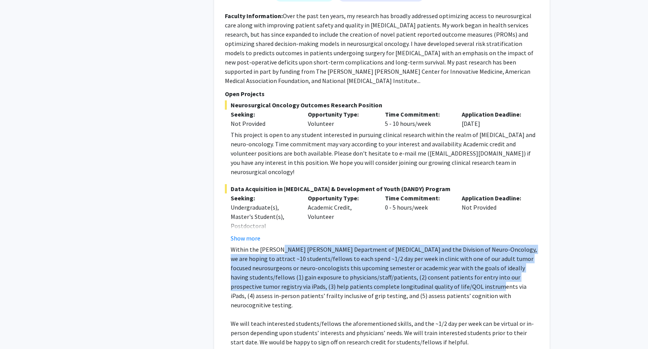
drag, startPoint x: 278, startPoint y: 190, endPoint x: 408, endPoint y: 233, distance: 137.3
click at [408, 244] on p "Within the [PERSON_NAME] [PERSON_NAME] Department of [MEDICAL_DATA] and the Div…" at bounding box center [385, 276] width 308 height 65
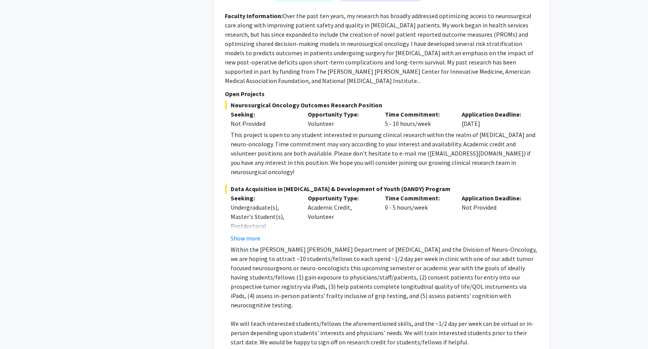
drag, startPoint x: 236, startPoint y: 190, endPoint x: 393, endPoint y: 240, distance: 165.2
click at [393, 244] on p "Within the [PERSON_NAME] [PERSON_NAME] Department of [MEDICAL_DATA] and the Div…" at bounding box center [385, 276] width 308 height 65
click at [340, 244] on p "Within the [PERSON_NAME] [PERSON_NAME] Department of [MEDICAL_DATA] and the Div…" at bounding box center [385, 276] width 308 height 65
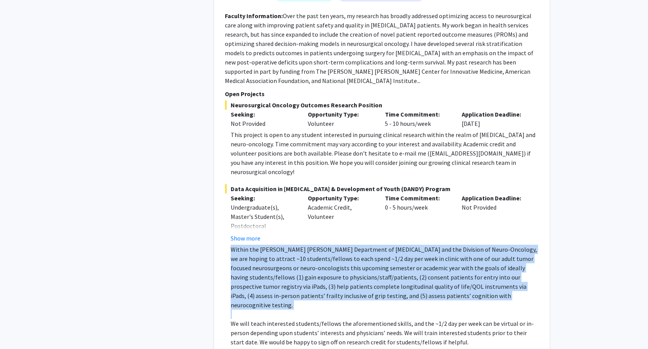
click at [340, 244] on p "Within the [PERSON_NAME] [PERSON_NAME] Department of [MEDICAL_DATA] and the Div…" at bounding box center [385, 276] width 308 height 65
click at [377, 244] on p "Within the [PERSON_NAME] [PERSON_NAME] Department of [MEDICAL_DATA] and the Div…" at bounding box center [385, 276] width 308 height 65
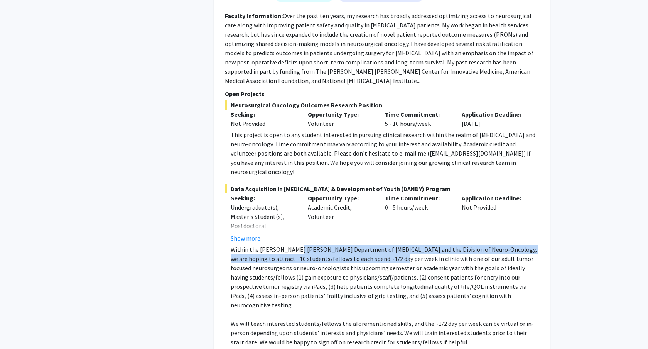
drag, startPoint x: 292, startPoint y: 195, endPoint x: 431, endPoint y: 207, distance: 139.0
click at [431, 244] on p "Within the [PERSON_NAME] [PERSON_NAME] Department of [MEDICAL_DATA] and the Div…" at bounding box center [385, 276] width 308 height 65
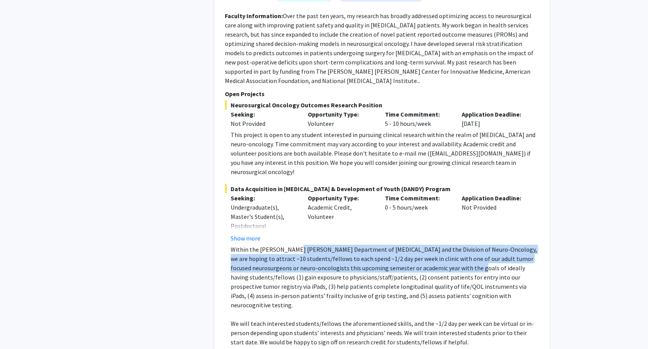
click at [431, 244] on p "Within the [PERSON_NAME] [PERSON_NAME] Department of [MEDICAL_DATA] and the Div…" at bounding box center [385, 276] width 308 height 65
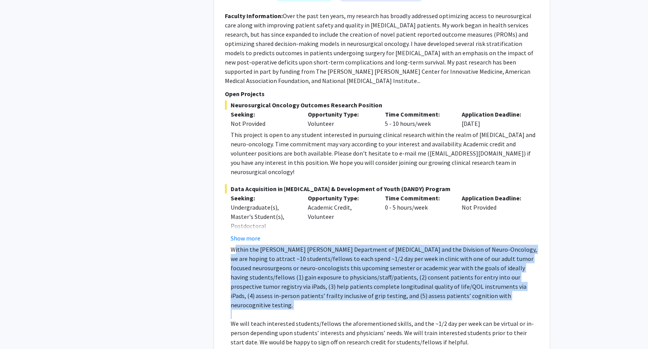
drag, startPoint x: 236, startPoint y: 190, endPoint x: 443, endPoint y: 253, distance: 216.0
click at [443, 253] on div "Within the [PERSON_NAME] [PERSON_NAME] Department of [MEDICAL_DATA] and the Div…" at bounding box center [385, 313] width 308 height 139
click at [425, 244] on p "Within the [PERSON_NAME] [PERSON_NAME] Department of [MEDICAL_DATA] and the Div…" at bounding box center [385, 276] width 308 height 65
drag, startPoint x: 236, startPoint y: 192, endPoint x: 462, endPoint y: 249, distance: 232.3
click at [462, 249] on div "Within the [PERSON_NAME] [PERSON_NAME] Department of [MEDICAL_DATA] and the Div…" at bounding box center [385, 313] width 308 height 139
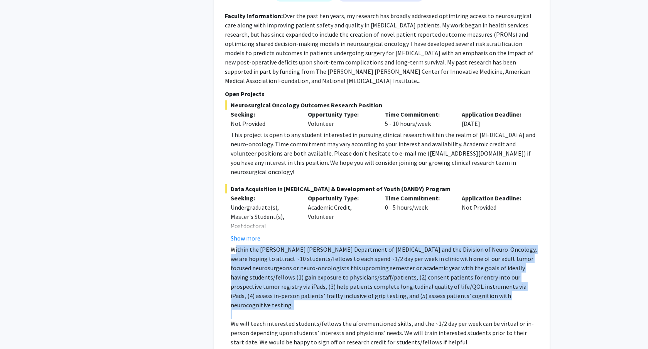
click at [462, 309] on p at bounding box center [385, 313] width 308 height 9
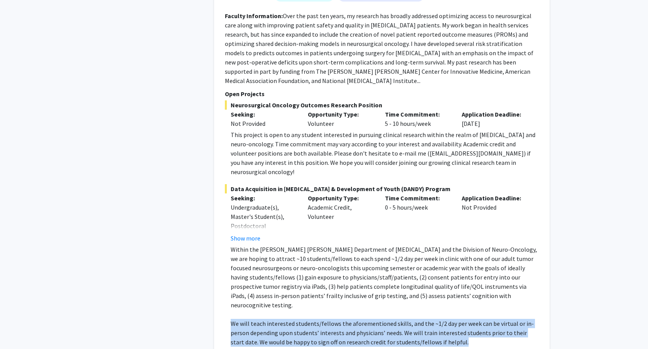
drag, startPoint x: 229, startPoint y: 254, endPoint x: 494, endPoint y: 276, distance: 265.4
click at [494, 276] on fg-read-more "Within the [PERSON_NAME] [PERSON_NAME] Department of [MEDICAL_DATA] and the Div…" at bounding box center [382, 319] width 314 height 151
click at [494, 318] on p "We will teach interested students/fellows the aforementioned skills, and the ~1…" at bounding box center [385, 332] width 308 height 28
drag, startPoint x: 226, startPoint y: 250, endPoint x: 457, endPoint y: 300, distance: 236.0
click at [457, 300] on fg-read-more "Within the [PERSON_NAME] [PERSON_NAME] Department of [MEDICAL_DATA] and the Div…" at bounding box center [382, 319] width 314 height 151
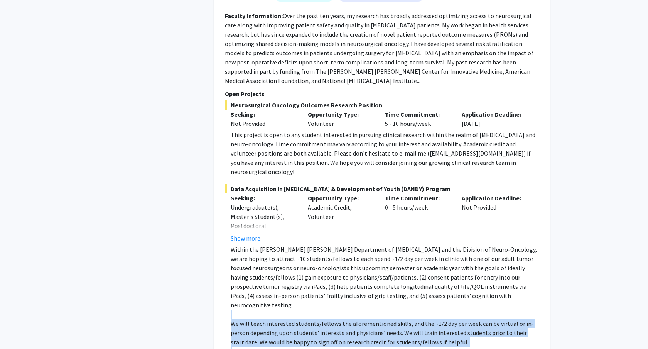
click at [456, 318] on p "We will teach interested students/fellows the aforementioned skills, and the ~1…" at bounding box center [385, 332] width 308 height 28
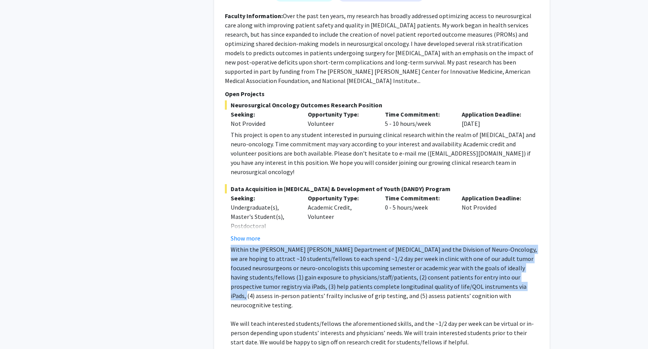
drag, startPoint x: 219, startPoint y: 193, endPoint x: 435, endPoint y: 234, distance: 219.8
click at [435, 234] on div "[PERSON_NAME] Bookmark Compose Request Faculty Assistant Professor Departments:…" at bounding box center [381, 140] width 335 height 526
click at [435, 244] on p "Within the [PERSON_NAME] [PERSON_NAME] Department of [MEDICAL_DATA] and the Div…" at bounding box center [385, 276] width 308 height 65
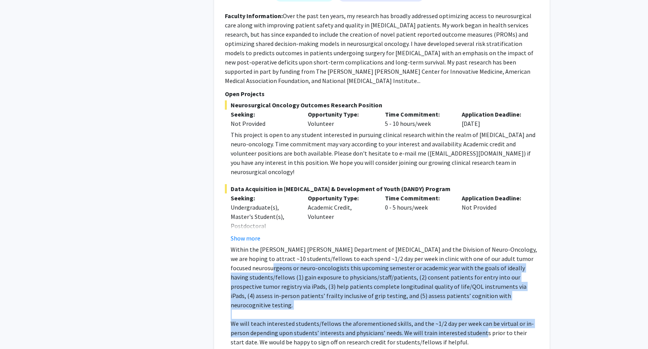
drag, startPoint x: 227, startPoint y: 211, endPoint x: 485, endPoint y: 267, distance: 263.3
click at [485, 267] on fg-read-more "Within the [PERSON_NAME] [PERSON_NAME] Department of [MEDICAL_DATA] and the Div…" at bounding box center [382, 319] width 314 height 151
click at [455, 244] on p "Within the [PERSON_NAME] [PERSON_NAME] Department of [MEDICAL_DATA] and the Div…" at bounding box center [385, 276] width 308 height 65
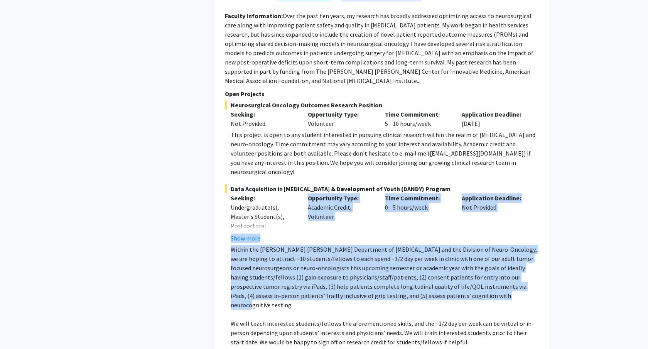
drag, startPoint x: 438, startPoint y: 238, endPoint x: 218, endPoint y: 184, distance: 226.3
click at [218, 184] on div "[PERSON_NAME] Bookmark Compose Request Faculty Assistant Professor Departments:…" at bounding box center [381, 140] width 335 height 526
click at [319, 244] on p "Within the [PERSON_NAME] [PERSON_NAME] Department of [MEDICAL_DATA] and the Div…" at bounding box center [385, 276] width 308 height 65
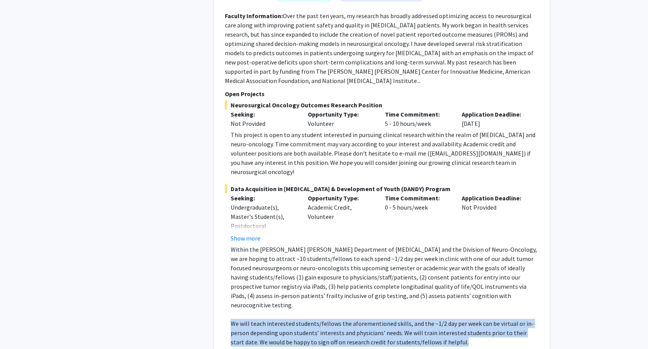
drag, startPoint x: 217, startPoint y: 254, endPoint x: 468, endPoint y: 276, distance: 251.3
click at [468, 276] on div "[PERSON_NAME] Bookmark Compose Request Faculty Assistant Professor Departments:…" at bounding box center [381, 140] width 335 height 526
click at [468, 318] on p "We will teach interested students/fellows the aforementioned skills, and the ~1…" at bounding box center [385, 332] width 308 height 28
drag, startPoint x: 469, startPoint y: 278, endPoint x: 247, endPoint y: 252, distance: 223.2
click at [247, 252] on div "Within the [PERSON_NAME] [PERSON_NAME] Department of [MEDICAL_DATA] and the Div…" at bounding box center [385, 313] width 308 height 139
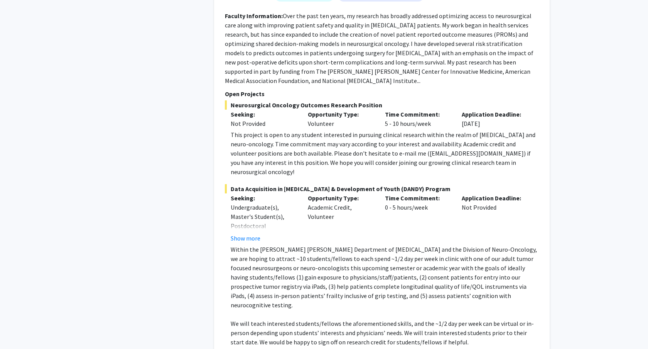
click at [295, 244] on p "Within the [PERSON_NAME] [PERSON_NAME] Department of [MEDICAL_DATA] and the Div…" at bounding box center [385, 276] width 308 height 65
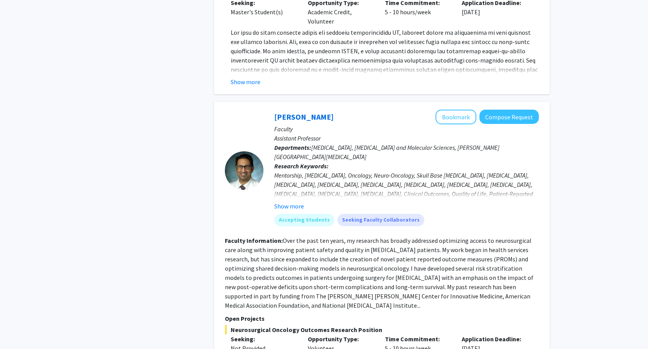
scroll to position [1221, 0]
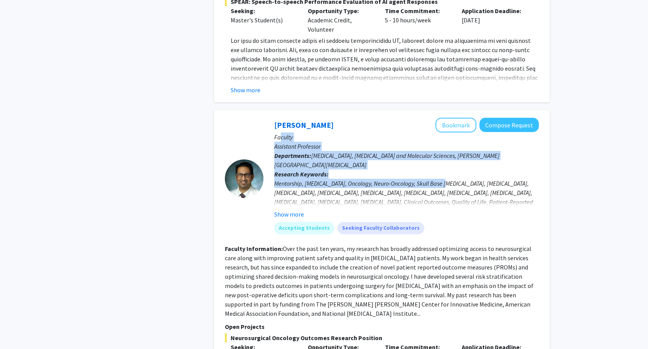
drag, startPoint x: 280, startPoint y: 102, endPoint x: 450, endPoint y: 147, distance: 176.0
click at [450, 147] on div "[PERSON_NAME] Bookmark Compose Request Faculty Assistant Professor Departments:…" at bounding box center [400, 179] width 275 height 122
click at [450, 179] on div "Mentorship, [MEDICAL_DATA], Oncology, Neuro-Oncology, Skull Base [MEDICAL_DATA]…" at bounding box center [406, 207] width 265 height 56
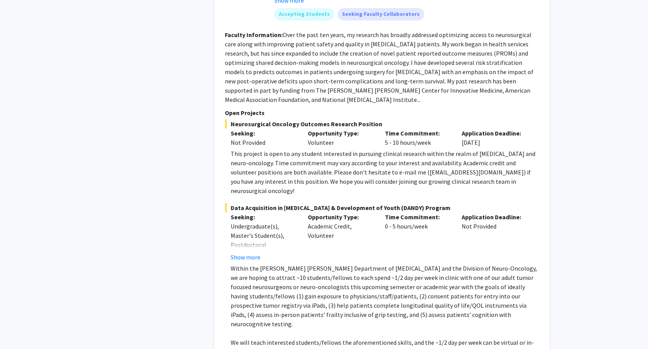
scroll to position [1735, 0]
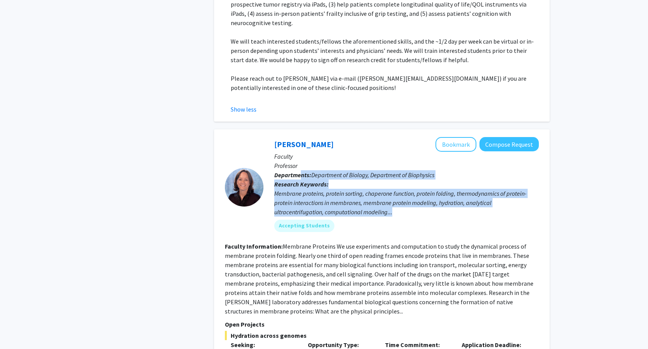
drag, startPoint x: 300, startPoint y: 110, endPoint x: 424, endPoint y: 145, distance: 129.4
click at [424, 145] on div "[PERSON_NAME] Bookmark Compose Request Faculty Professor Departments: Departmen…" at bounding box center [400, 187] width 275 height 101
click at [424, 189] on div "Membrane proteins, protein sorting, chaperone function, protein folding, thermo…" at bounding box center [406, 203] width 265 height 28
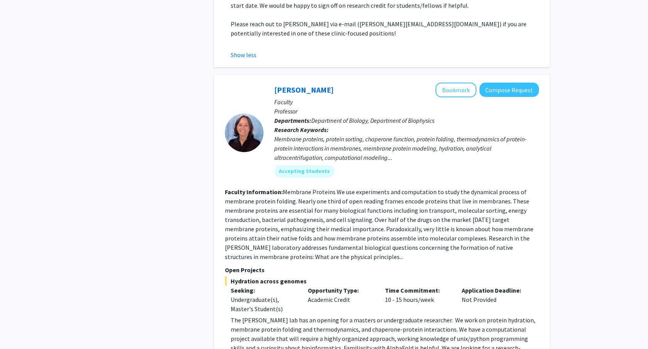
scroll to position [1790, 0]
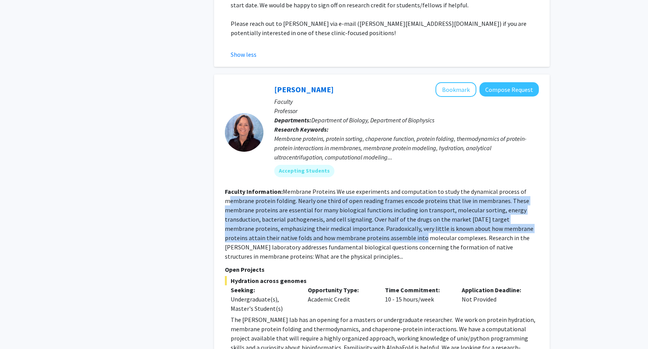
drag, startPoint x: 228, startPoint y: 134, endPoint x: 391, endPoint y: 171, distance: 167.2
click at [391, 187] on fg-read-more "Membrane Proteins We use experiments and computation to study the dynamical pro…" at bounding box center [379, 223] width 308 height 72
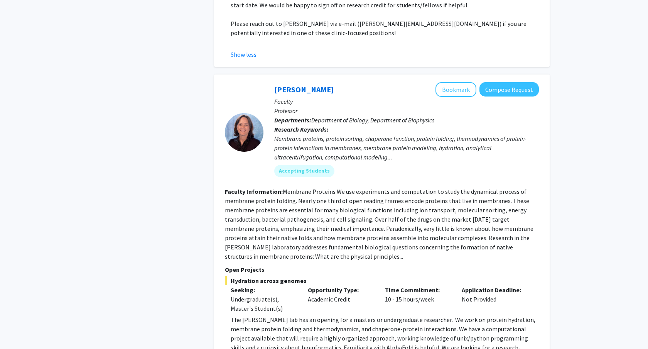
click at [271, 315] on p "The [PERSON_NAME] lab has an opening for a masters or undergraduate researcher.…" at bounding box center [385, 352] width 308 height 74
drag, startPoint x: 341, startPoint y: 251, endPoint x: 444, endPoint y: 253, distance: 103.0
click at [443, 315] on p "The [PERSON_NAME] lab has an opening for a masters or undergraduate researcher.…" at bounding box center [385, 352] width 308 height 74
click at [444, 315] on p "The [PERSON_NAME] lab has an opening for a masters or undergraduate researcher.…" at bounding box center [385, 352] width 308 height 74
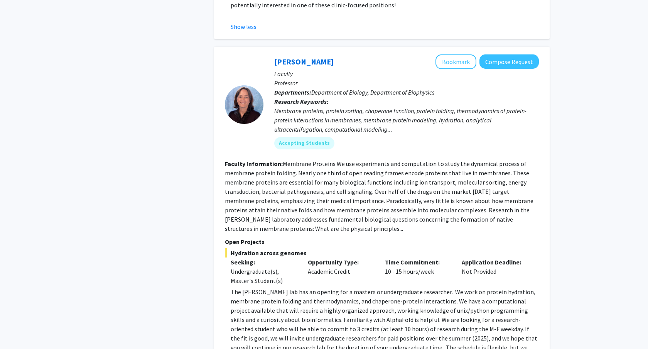
scroll to position [1855, 0]
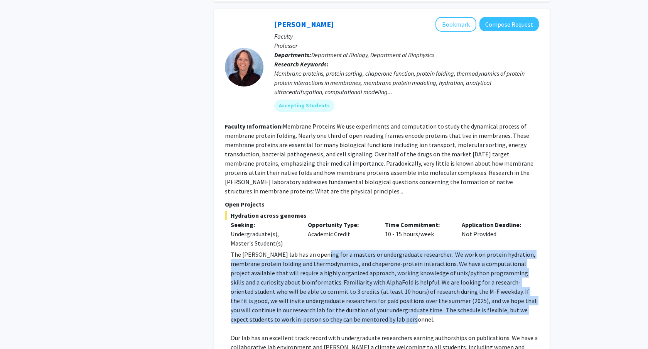
drag, startPoint x: 318, startPoint y: 188, endPoint x: 446, endPoint y: 257, distance: 145.4
click at [446, 257] on p "The [PERSON_NAME] lab has an opening for a masters or undergraduate researcher.…" at bounding box center [385, 286] width 308 height 74
click at [404, 249] on p "The [PERSON_NAME] lab has an opening for a masters or undergraduate researcher.…" at bounding box center [385, 286] width 308 height 74
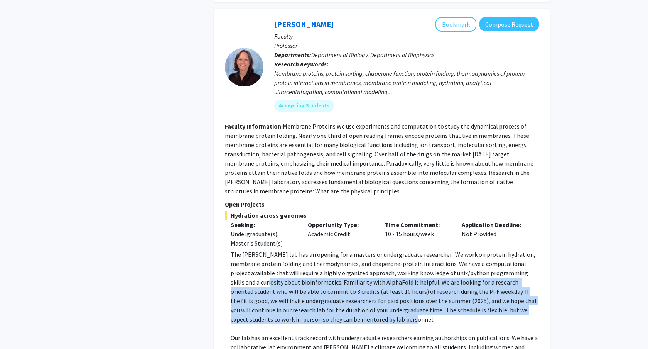
drag, startPoint x: 230, startPoint y: 214, endPoint x: 401, endPoint y: 251, distance: 174.3
click at [401, 251] on p "The [PERSON_NAME] lab has an opening for a masters or undergraduate researcher.…" at bounding box center [385, 286] width 308 height 74
drag, startPoint x: 229, startPoint y: 218, endPoint x: 382, endPoint y: 255, distance: 158.1
click at [382, 255] on fg-read-more "The [PERSON_NAME] lab has an opening for a masters or undergraduate researcher.…" at bounding box center [382, 324] width 314 height 151
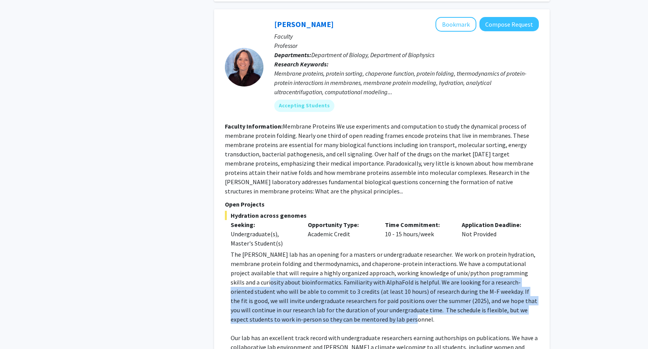
click at [382, 255] on p "The [PERSON_NAME] lab has an opening for a masters or undergraduate researcher.…" at bounding box center [385, 286] width 308 height 74
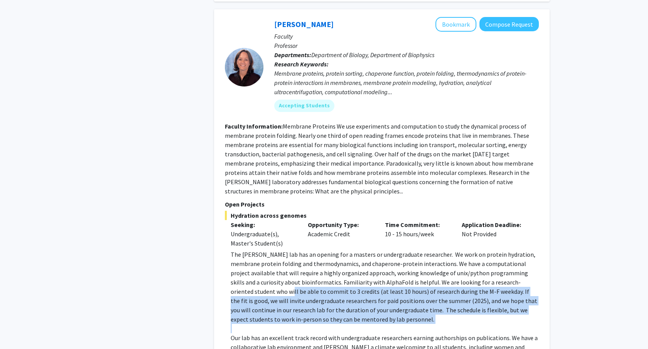
drag, startPoint x: 229, startPoint y: 222, endPoint x: 381, endPoint y: 263, distance: 157.5
click at [381, 263] on fg-read-more "The [PERSON_NAME] lab has an opening for a masters or undergraduate researcher.…" at bounding box center [382, 324] width 314 height 151
click at [425, 258] on p "The [PERSON_NAME] lab has an opening for a masters or undergraduate researcher.…" at bounding box center [385, 286] width 308 height 74
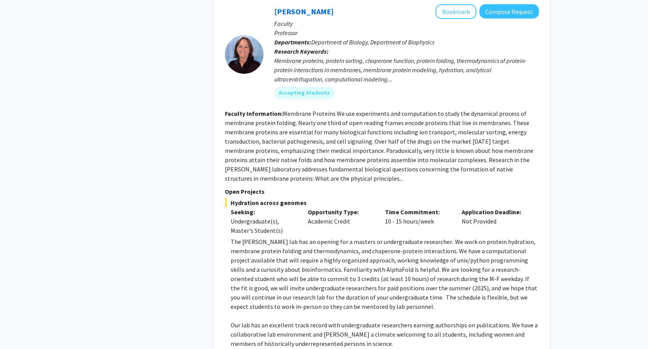
scroll to position [1870, 0]
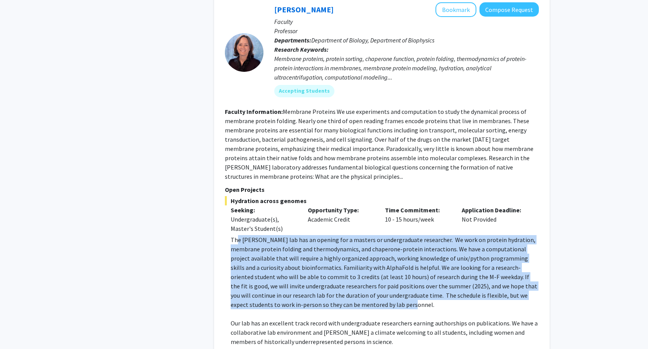
drag, startPoint x: 393, startPoint y: 240, endPoint x: 237, endPoint y: 174, distance: 169.0
click at [237, 235] on p "The [PERSON_NAME] lab has an opening for a masters or undergraduate researcher.…" at bounding box center [385, 272] width 308 height 74
click at [337, 235] on p "The [PERSON_NAME] lab has an opening for a masters or undergraduate researcher.…" at bounding box center [385, 272] width 308 height 74
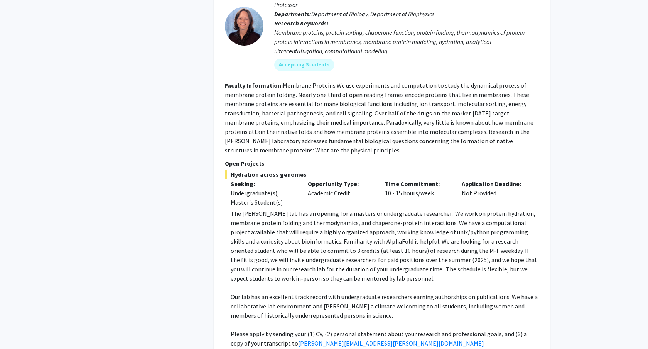
scroll to position [1898, 0]
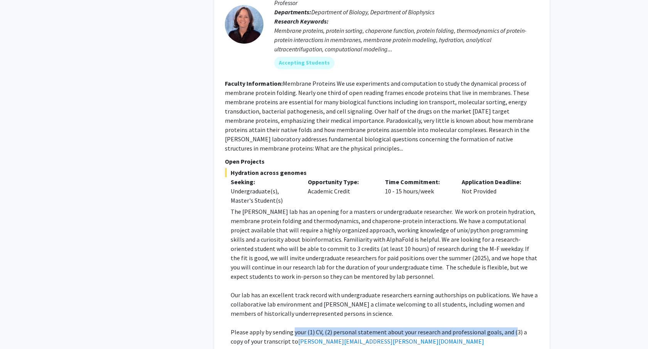
drag, startPoint x: 293, startPoint y: 265, endPoint x: 508, endPoint y: 270, distance: 215.2
click at [508, 327] on p "Please apply by sending your (1) CV, (2) personal statement about your research…" at bounding box center [385, 336] width 308 height 19
click at [455, 290] on p "Our lab has an excellent track record with undergraduate researchers earning au…" at bounding box center [385, 304] width 308 height 28
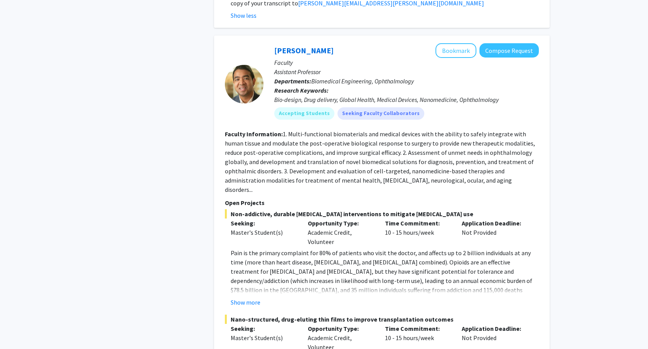
scroll to position [2238, 0]
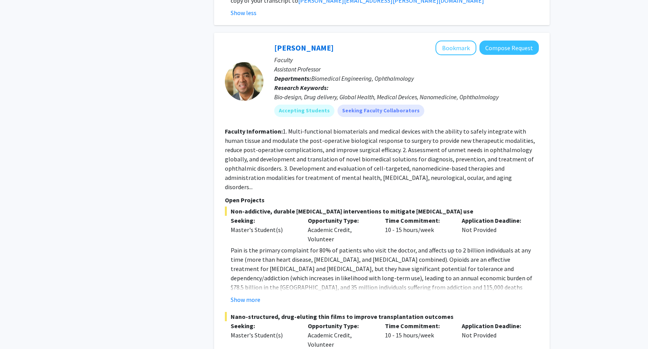
click at [244, 245] on fg-read-more "Pain is the primary complaint for 80% of patients who visit the doctor, and aff…" at bounding box center [382, 274] width 314 height 59
click at [246, 295] on button "Show more" at bounding box center [246, 299] width 30 height 9
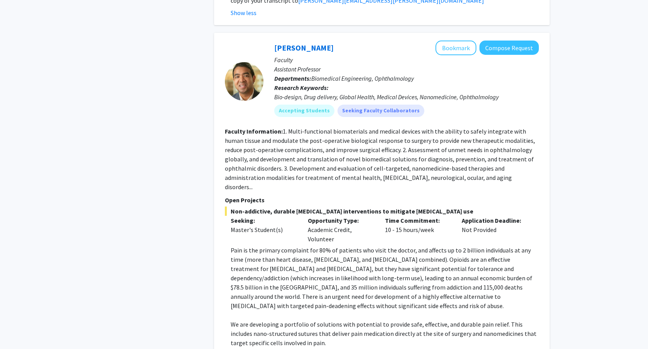
drag, startPoint x: 232, startPoint y: 178, endPoint x: 421, endPoint y: 253, distance: 203.7
click at [421, 253] on div "Pain is the primary complaint for 80% of patients who visit the doctor, and aff…" at bounding box center [385, 310] width 308 height 130
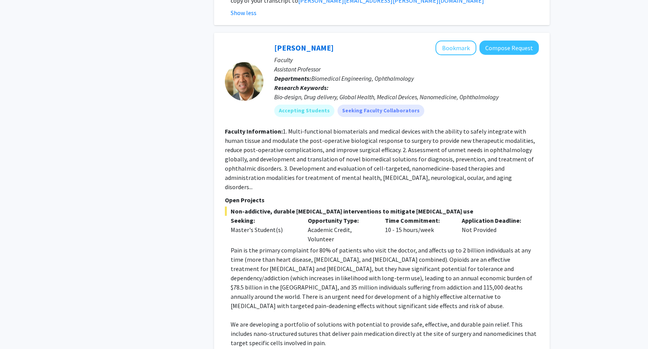
click at [430, 319] on p "We are developing a portfolio of solutions with potential to provide safe, effe…" at bounding box center [385, 333] width 308 height 28
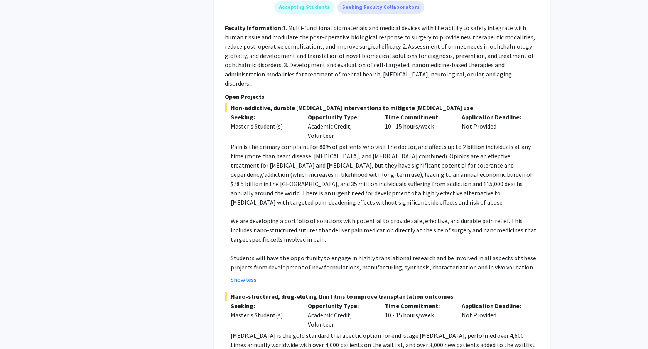
scroll to position [2378, 0]
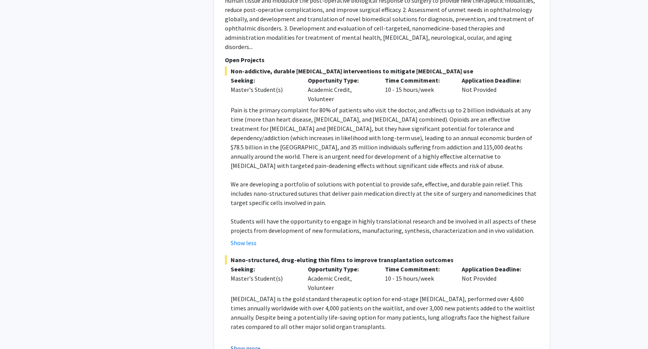
click at [239, 343] on button "Show more" at bounding box center [246, 347] width 30 height 9
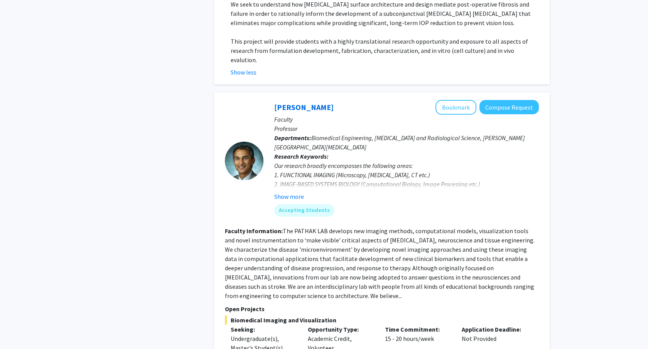
scroll to position [3010, 0]
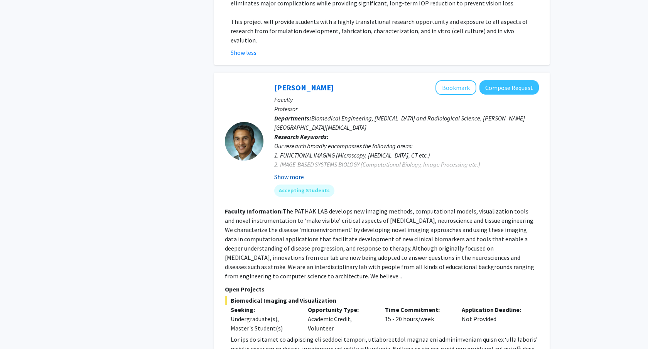
click at [281, 172] on button "Show more" at bounding box center [289, 176] width 30 height 9
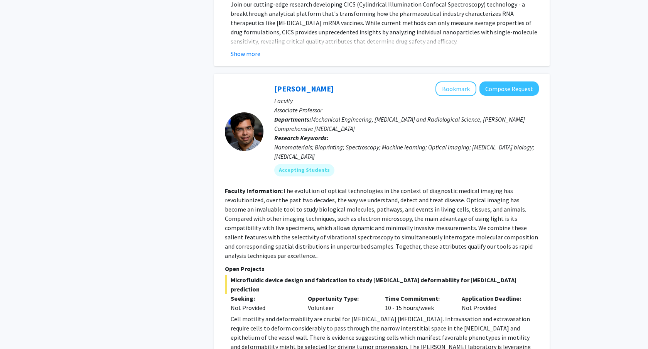
scroll to position [3990, 0]
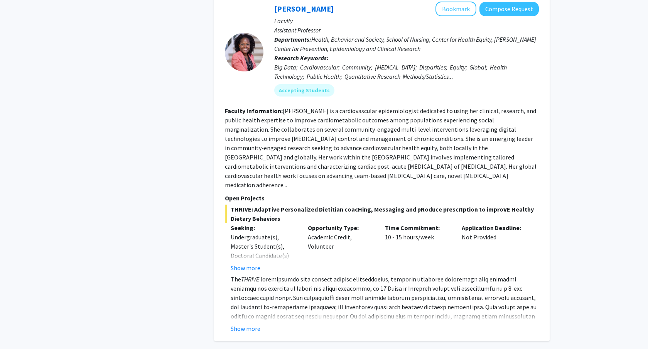
scroll to position [374, 0]
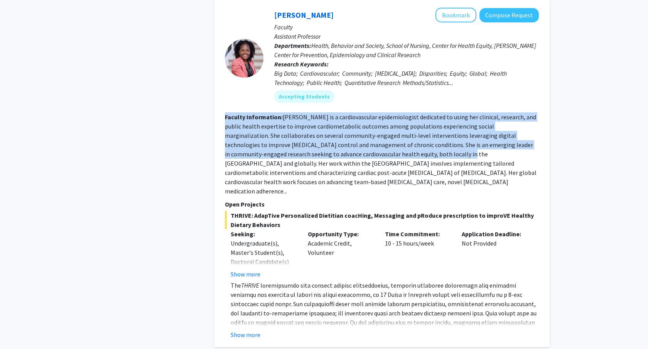
drag, startPoint x: 221, startPoint y: 106, endPoint x: 390, endPoint y: 143, distance: 173.2
click at [390, 143] on div "[PERSON_NAME] Bookmark Compose Request Faculty Assistant Professor Departments:…" at bounding box center [381, 173] width 335 height 347
click at [390, 143] on fg-read-more "[PERSON_NAME] is a cardiovascular epidemiologist dedicated to using her clinica…" at bounding box center [381, 154] width 312 height 82
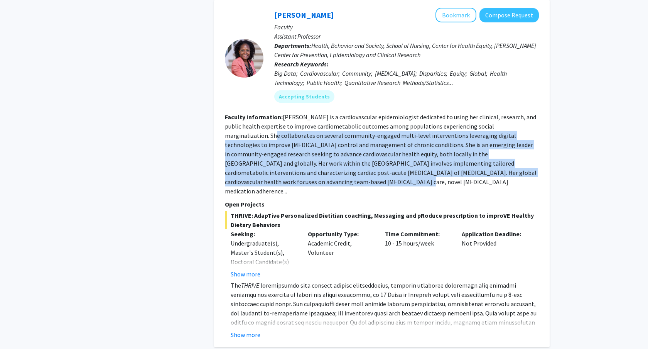
drag, startPoint x: 232, startPoint y: 122, endPoint x: 505, endPoint y: 179, distance: 278.8
click at [505, 179] on fg-search-faculty "[PERSON_NAME] Bookmark Compose Request Faculty Assistant Professor Departments:…" at bounding box center [382, 173] width 314 height 331
click at [438, 157] on fg-read-more "[PERSON_NAME] is a cardiovascular epidemiologist dedicated to using her clinica…" at bounding box center [381, 154] width 312 height 82
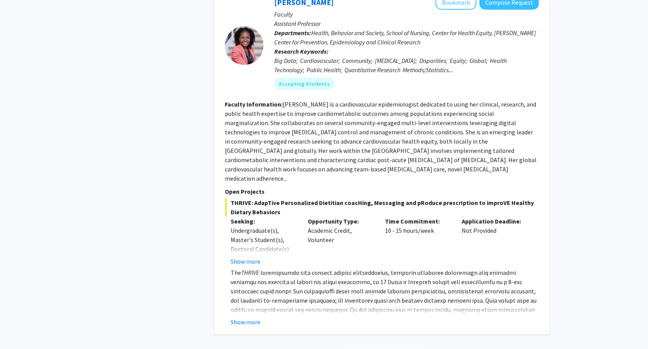
scroll to position [399, 0]
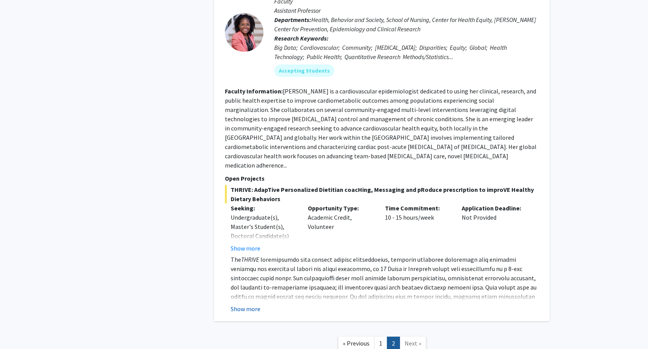
click at [246, 304] on button "Show more" at bounding box center [246, 308] width 30 height 9
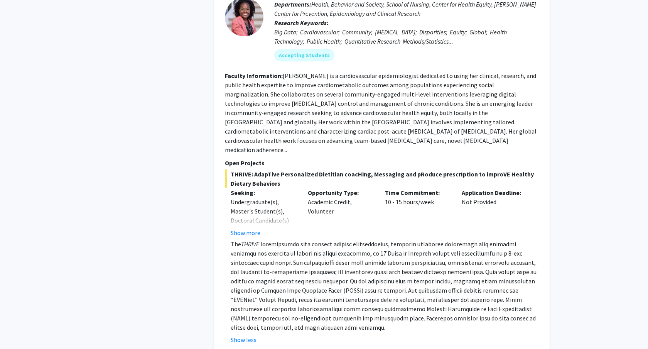
scroll to position [417, 0]
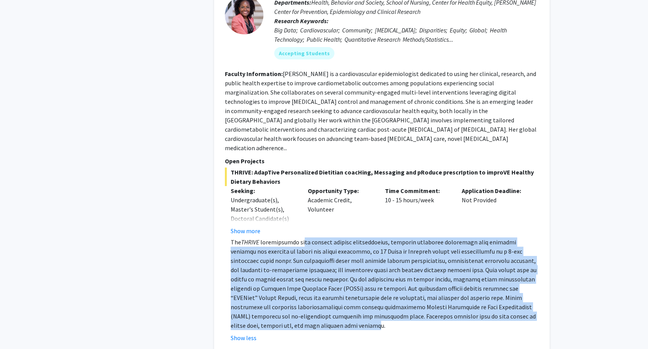
drag, startPoint x: 300, startPoint y: 220, endPoint x: 527, endPoint y: 301, distance: 241.8
click at [527, 301] on p "The THRIVE" at bounding box center [385, 283] width 308 height 93
click at [447, 281] on span at bounding box center [384, 283] width 306 height 91
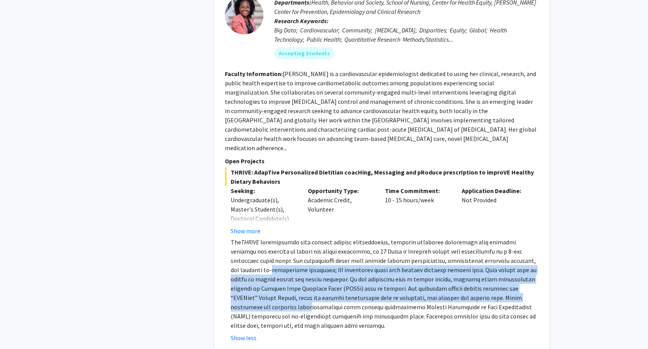
drag, startPoint x: 231, startPoint y: 246, endPoint x: 505, endPoint y: 283, distance: 276.9
click at [505, 283] on p "The THRIVE" at bounding box center [385, 283] width 308 height 93
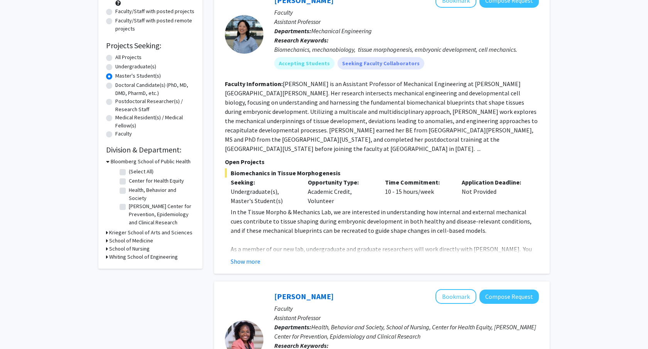
scroll to position [0, 0]
